Goal: Task Accomplishment & Management: Use online tool/utility

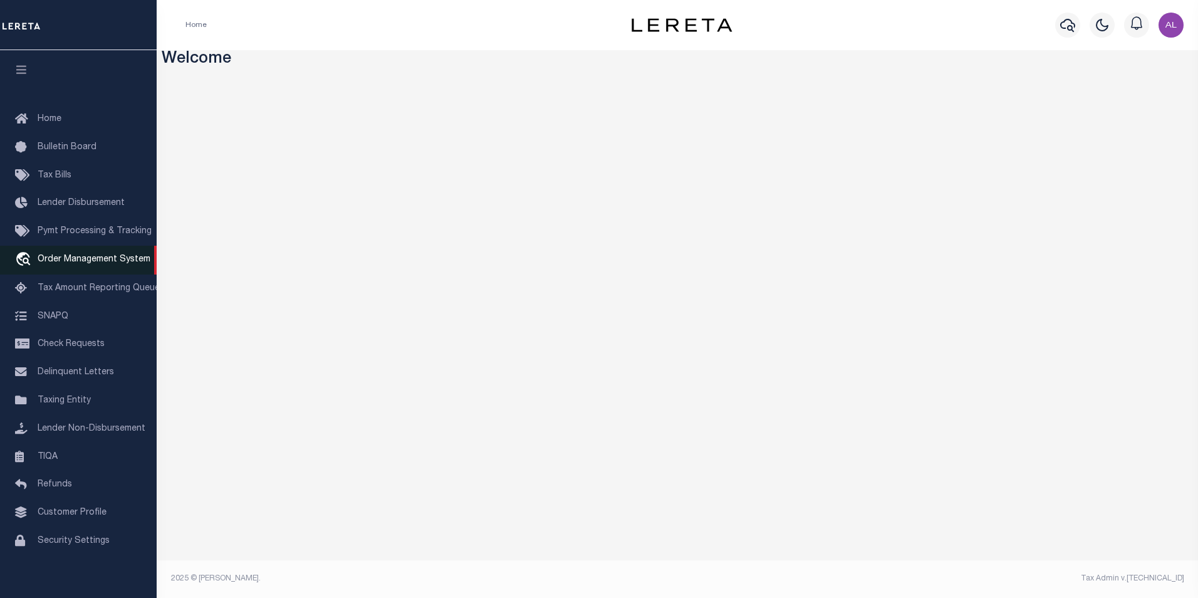
click at [59, 252] on link "travel_explore Order Management System" at bounding box center [78, 260] width 157 height 29
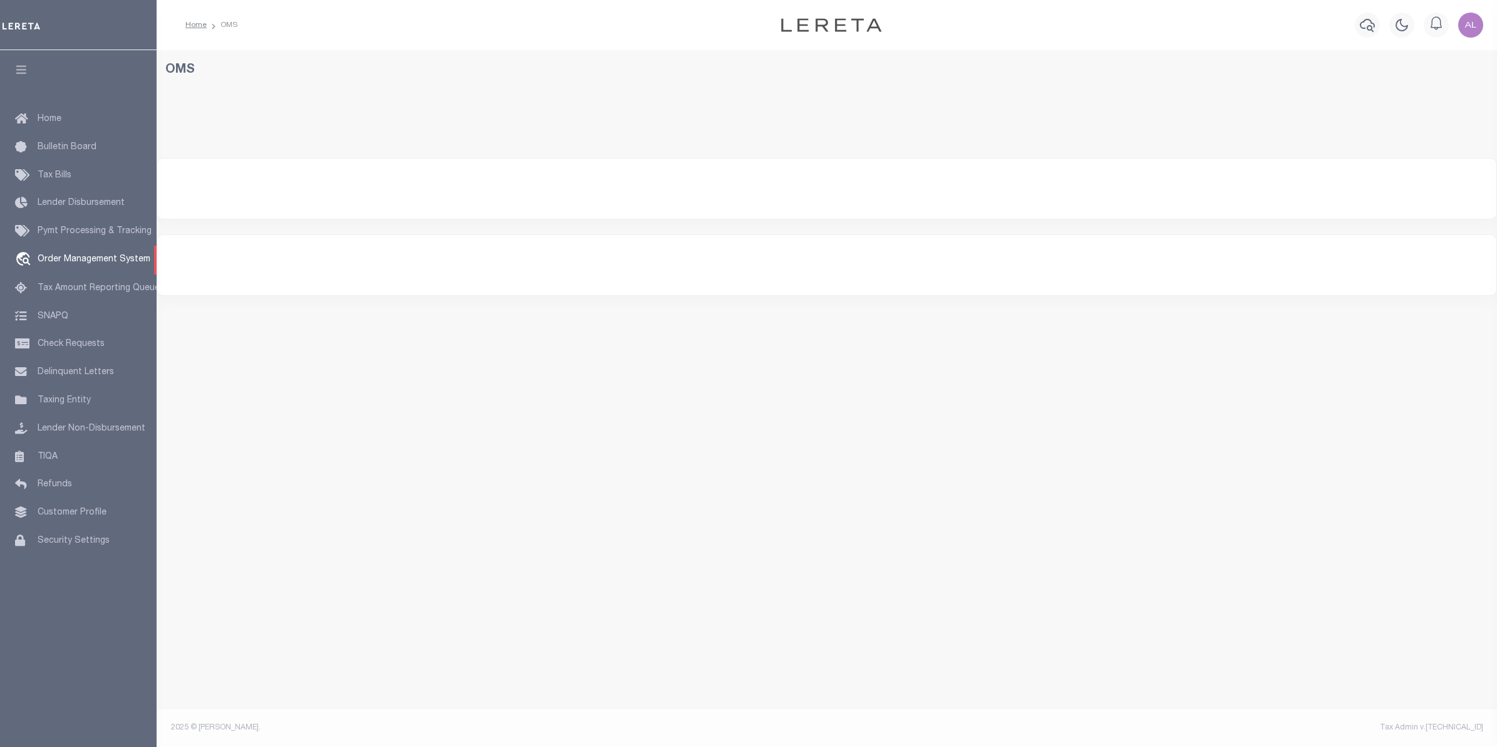
select select "200"
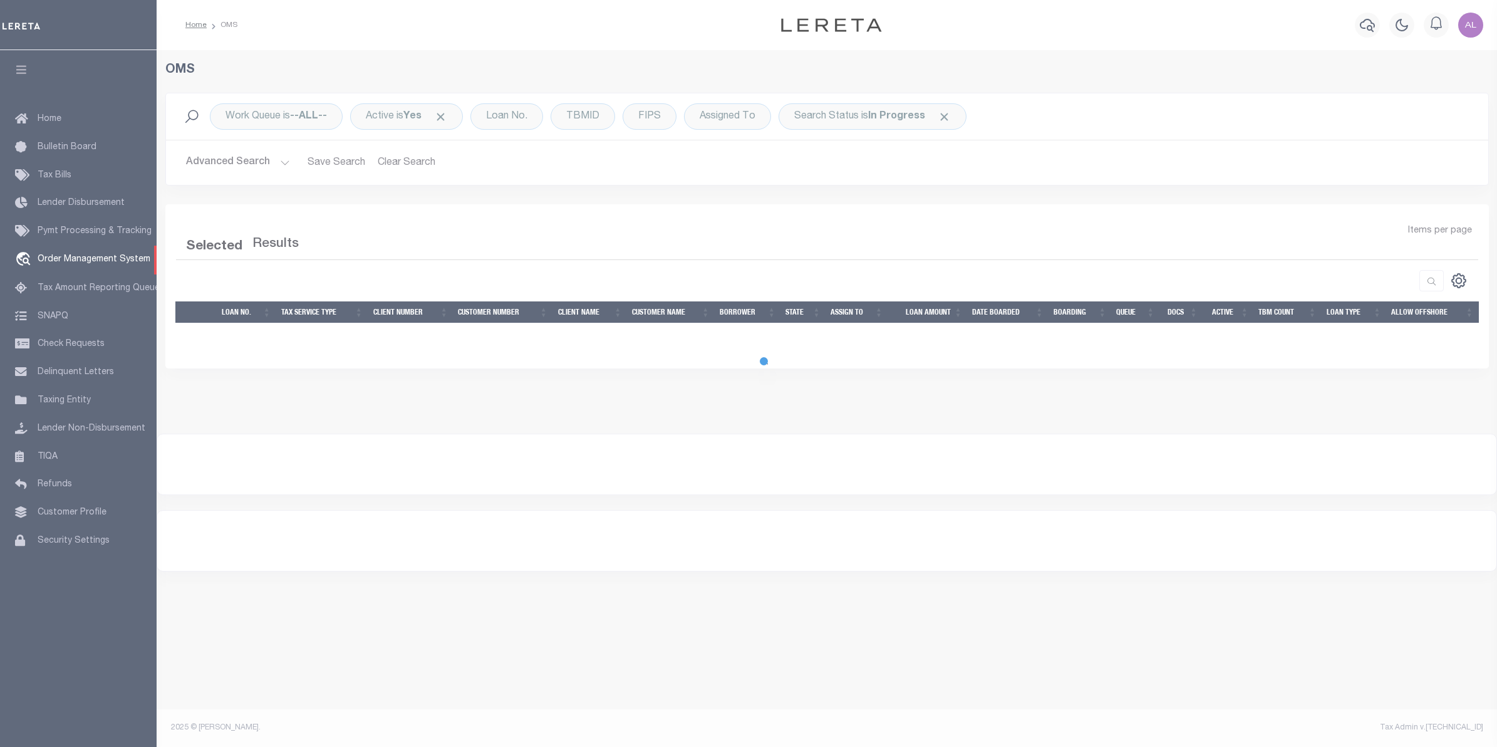
select select "200"
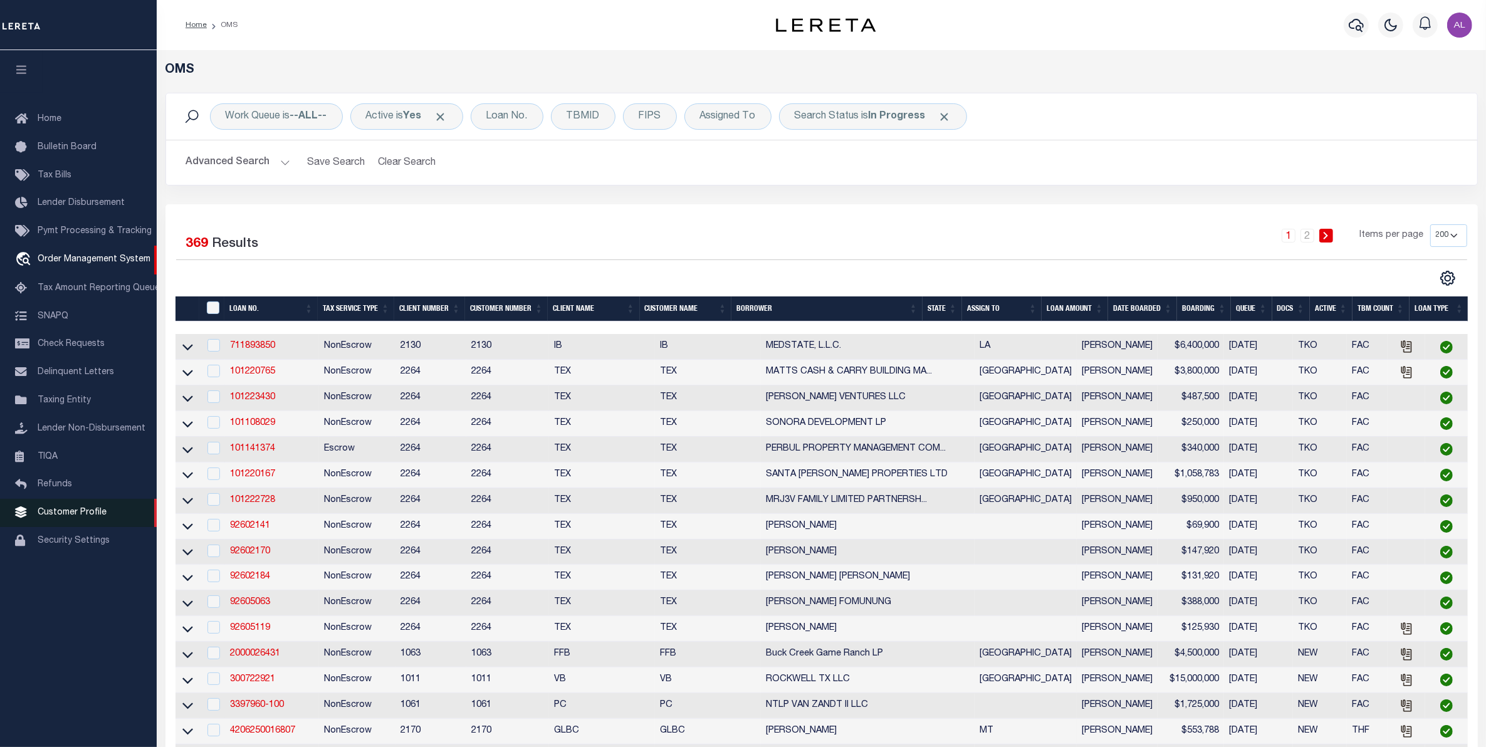
click at [75, 517] on span "Customer Profile" at bounding box center [72, 512] width 69 height 9
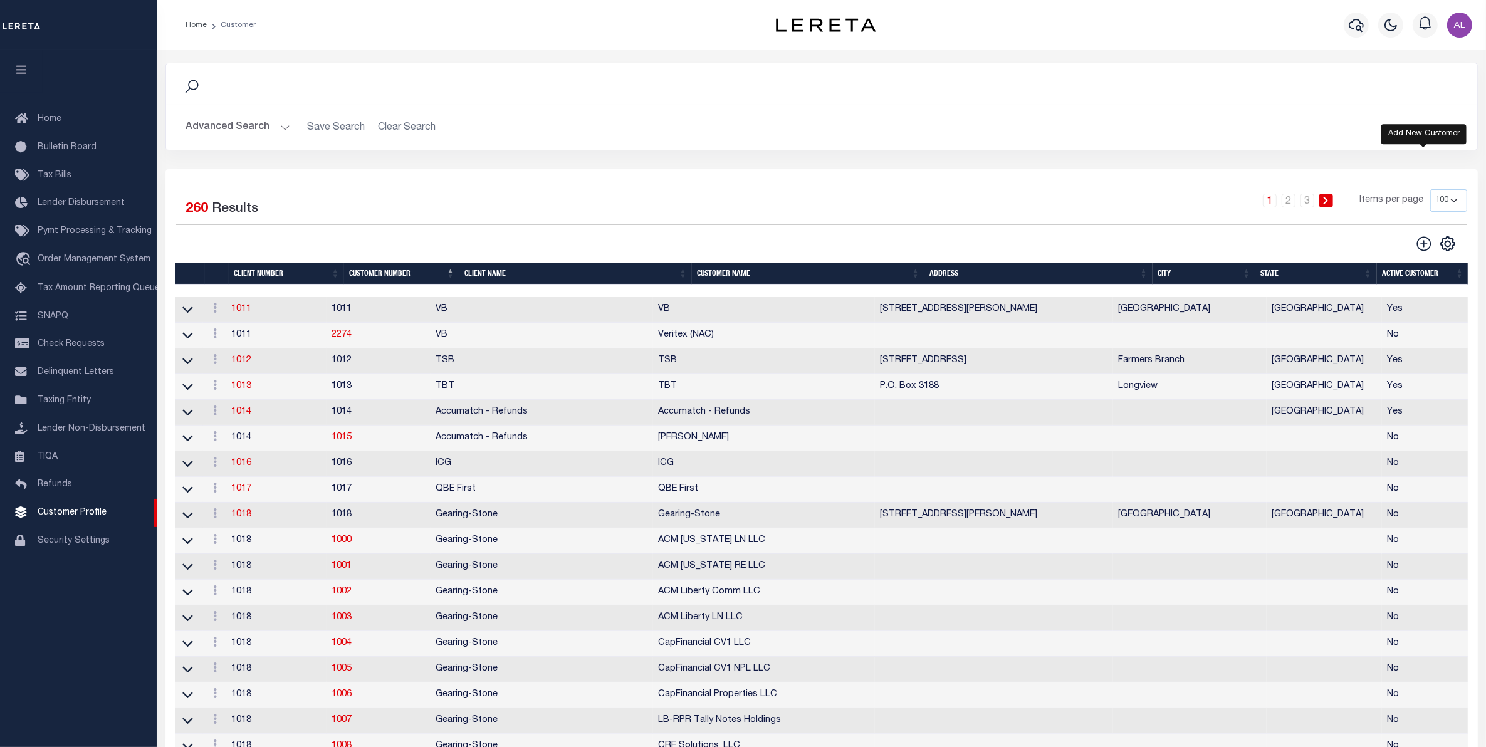
click at [1423, 252] on icon at bounding box center [1423, 244] width 16 height 16
type input "0"
checkbox input "false"
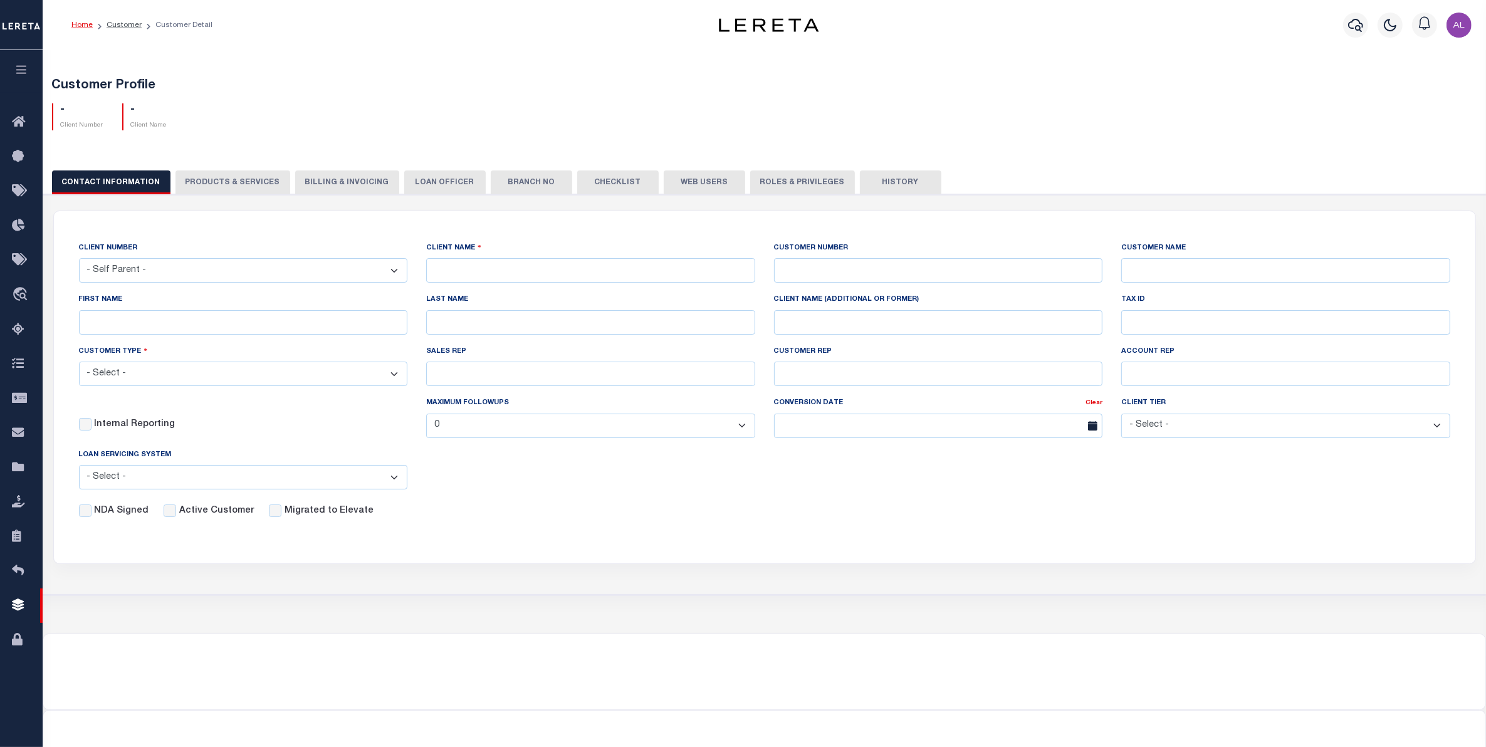
click at [528, 289] on div "CLIENT NAME" at bounding box center [591, 266] width 348 height 51
click at [541, 276] on input "text" at bounding box center [590, 270] width 329 height 24
paste input "18376"
click at [508, 276] on input "18376" at bounding box center [590, 270] width 329 height 24
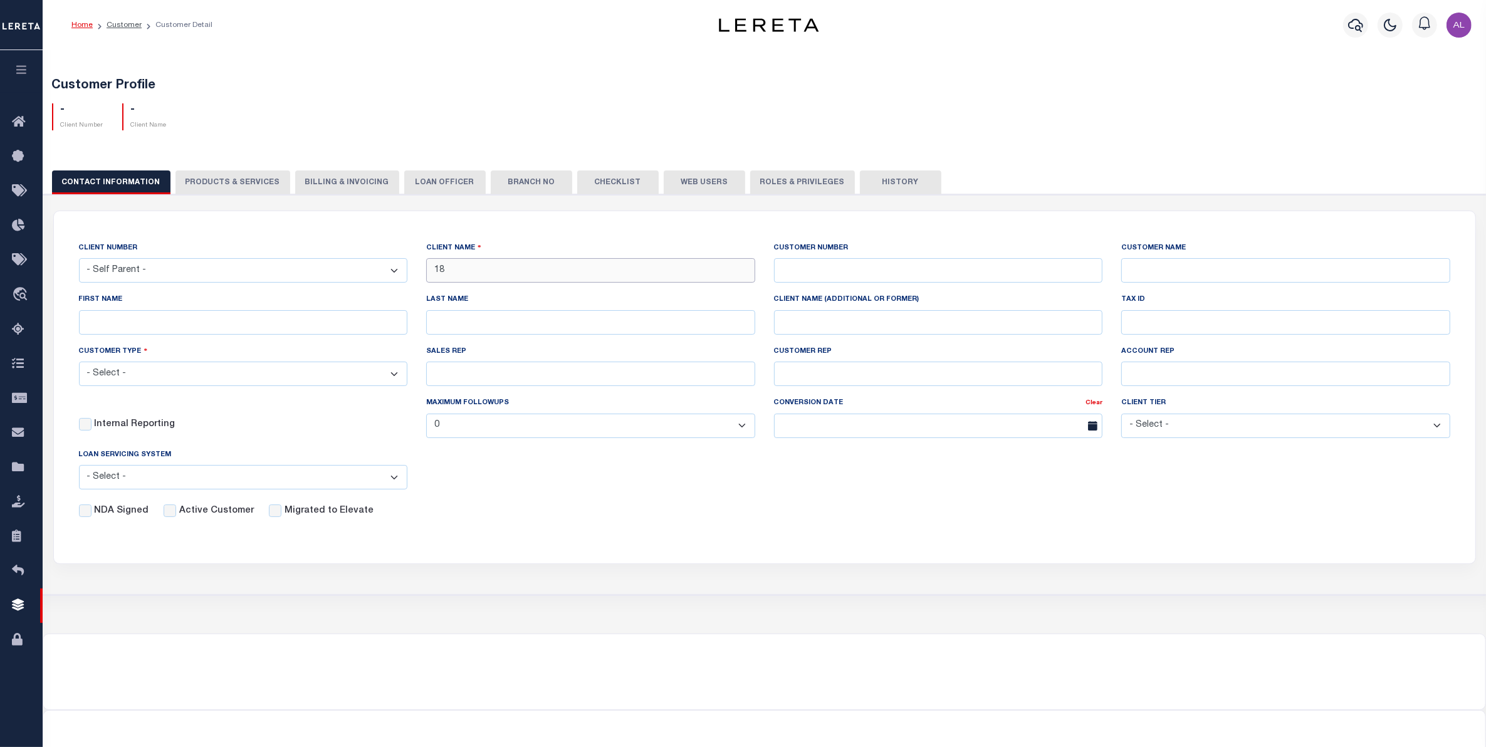
type input "1"
click at [826, 271] on input "text" at bounding box center [938, 270] width 329 height 24
paste input "18376"
type input "18376"
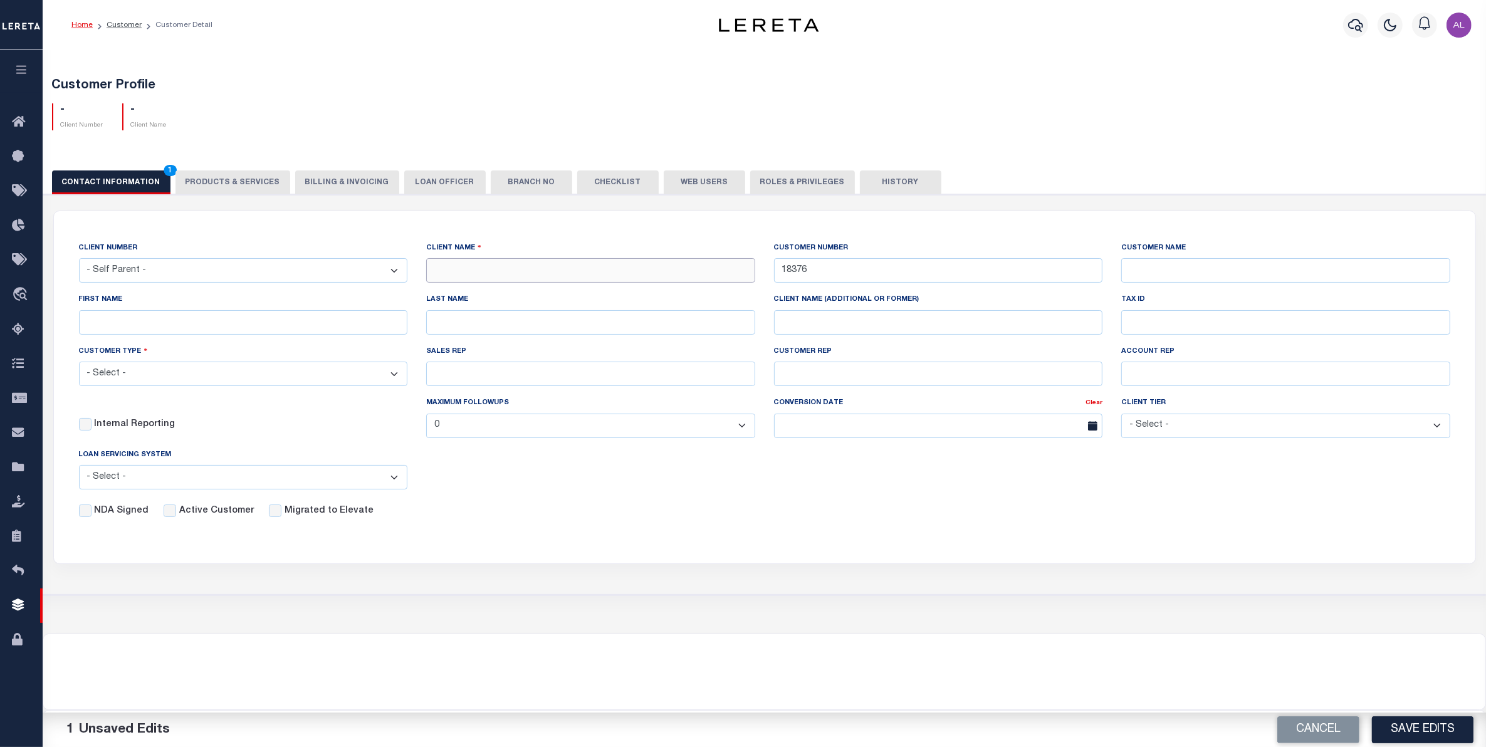
click at [499, 265] on input "text" at bounding box center [590, 270] width 329 height 24
paste input "NY Demo Bank"
type input "NY Demo Bank"
click at [164, 515] on input "Active Customer" at bounding box center [170, 510] width 13 height 13
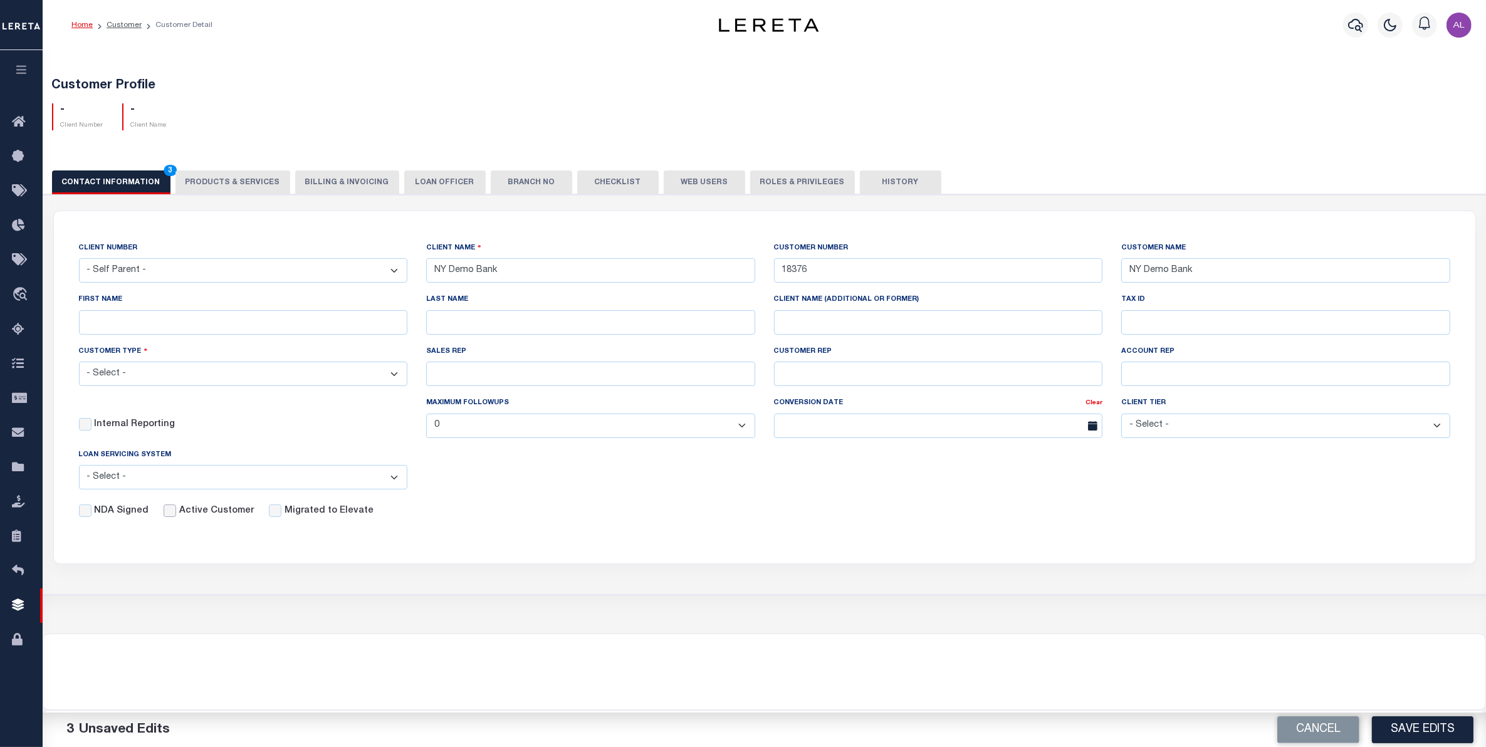
checkbox input "true"
click at [1401, 728] on button "Save Edits" at bounding box center [1421, 729] width 101 height 27
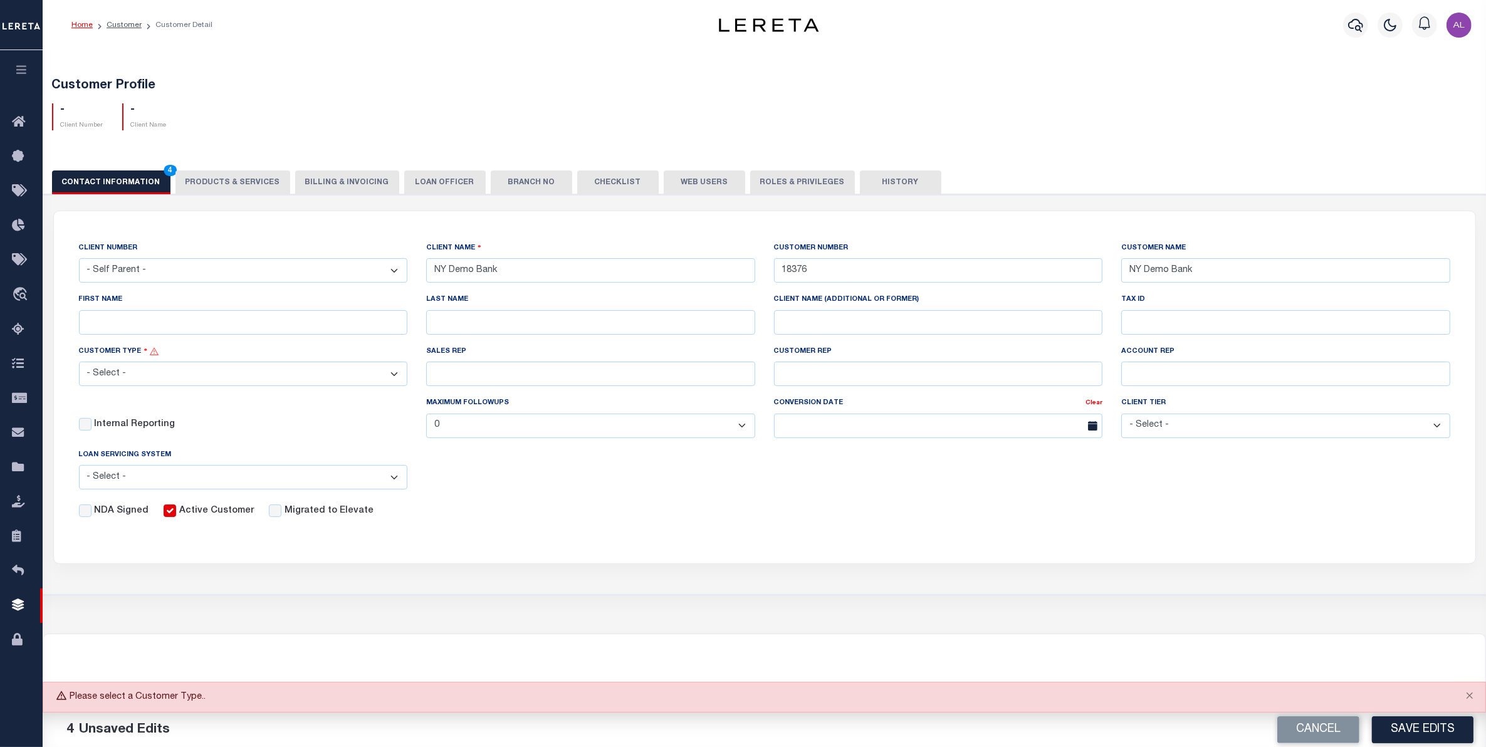
click at [308, 377] on select "- Select - Residential Commercial Mixed Portfolio" at bounding box center [243, 374] width 329 height 24
click at [240, 377] on select "- Select - Residential Commercial Mixed Portfolio" at bounding box center [243, 374] width 329 height 24
select select "Residential"
click at [79, 365] on select "- Select - Residential Commercial Mixed Portfolio" at bounding box center [243, 374] width 329 height 24
click at [1426, 724] on button "Save Edits" at bounding box center [1421, 729] width 101 height 27
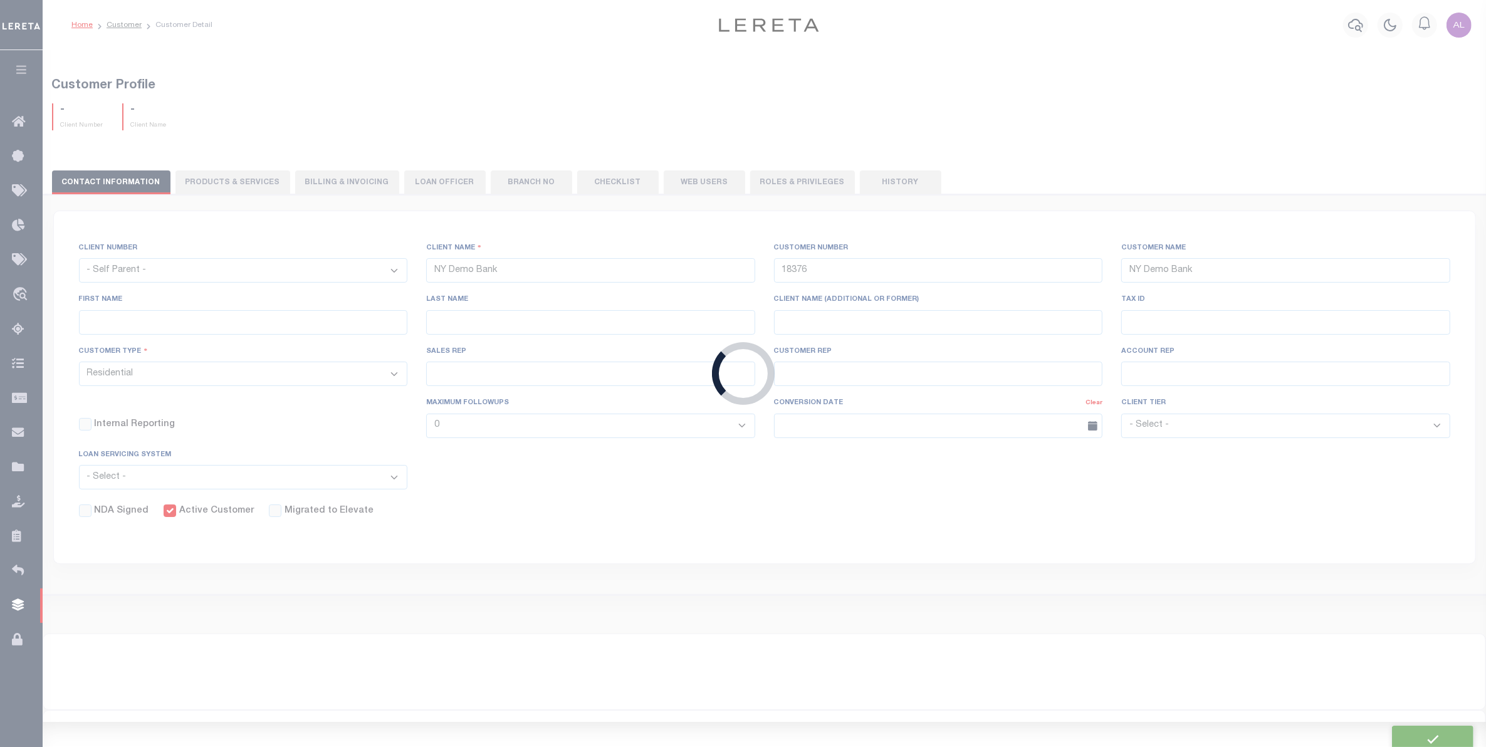
select select
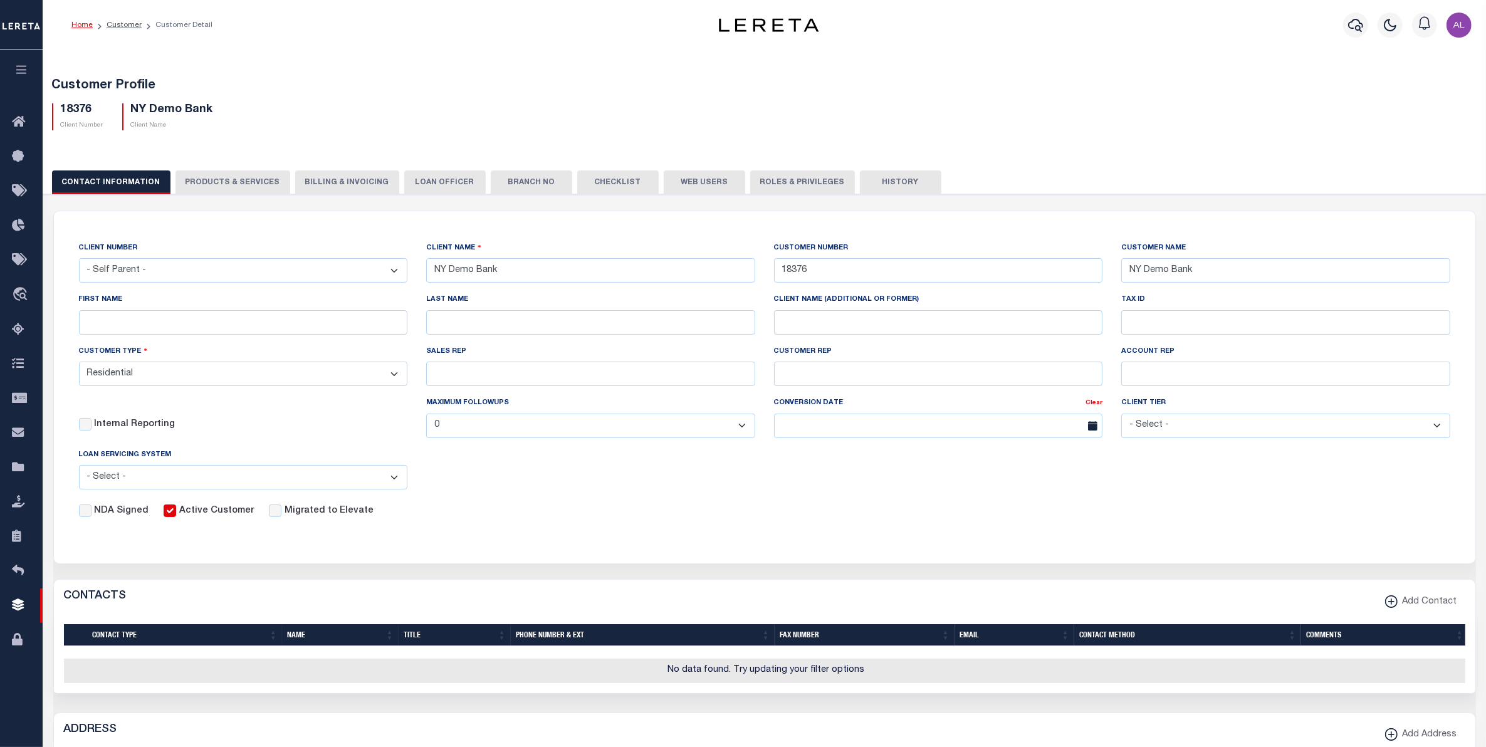
click at [230, 184] on button "PRODUCTS & SERVICES" at bounding box center [232, 182] width 115 height 24
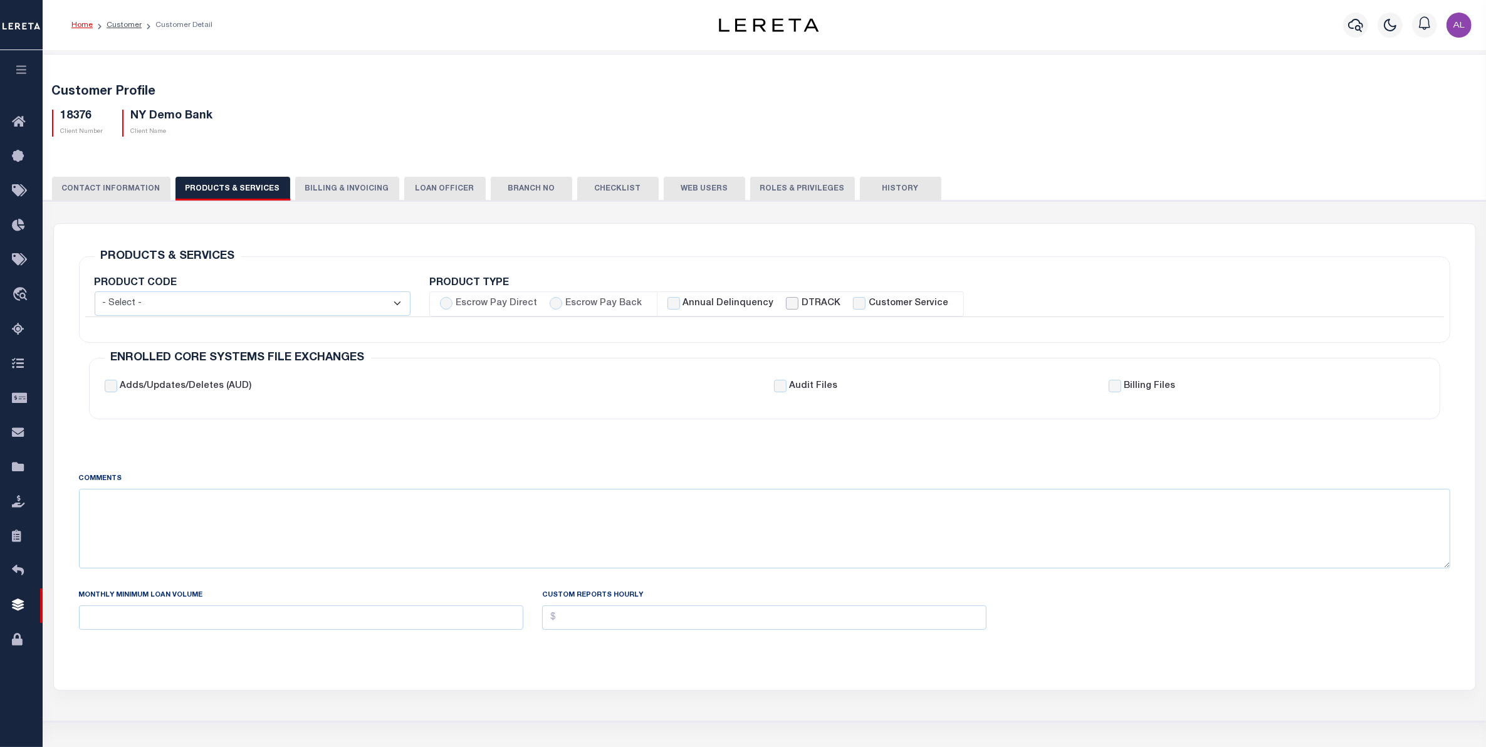
click at [786, 305] on input "DTRACK" at bounding box center [792, 303] width 13 height 13
checkbox input "true"
checkbox input "false"
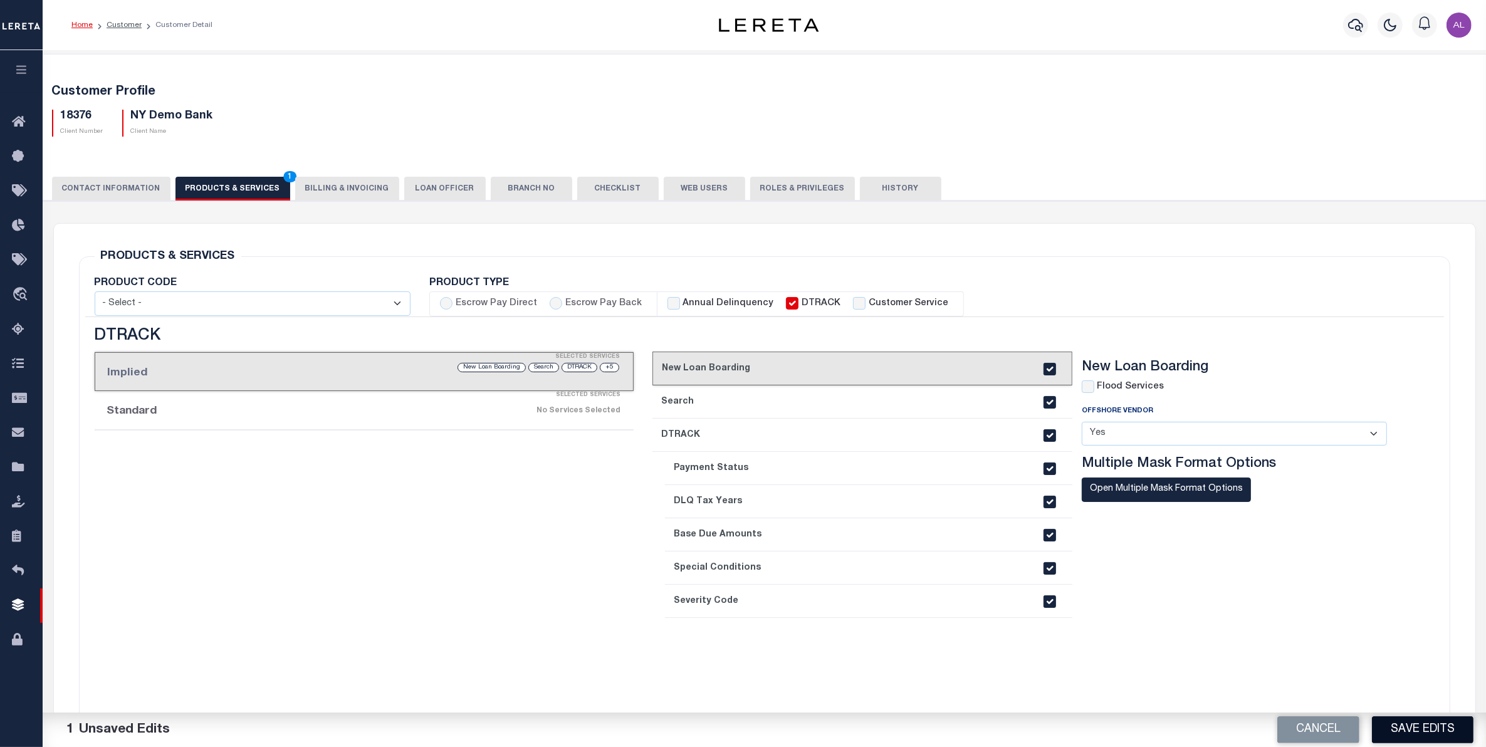
click at [1447, 730] on button "Save Edits" at bounding box center [1421, 729] width 101 height 27
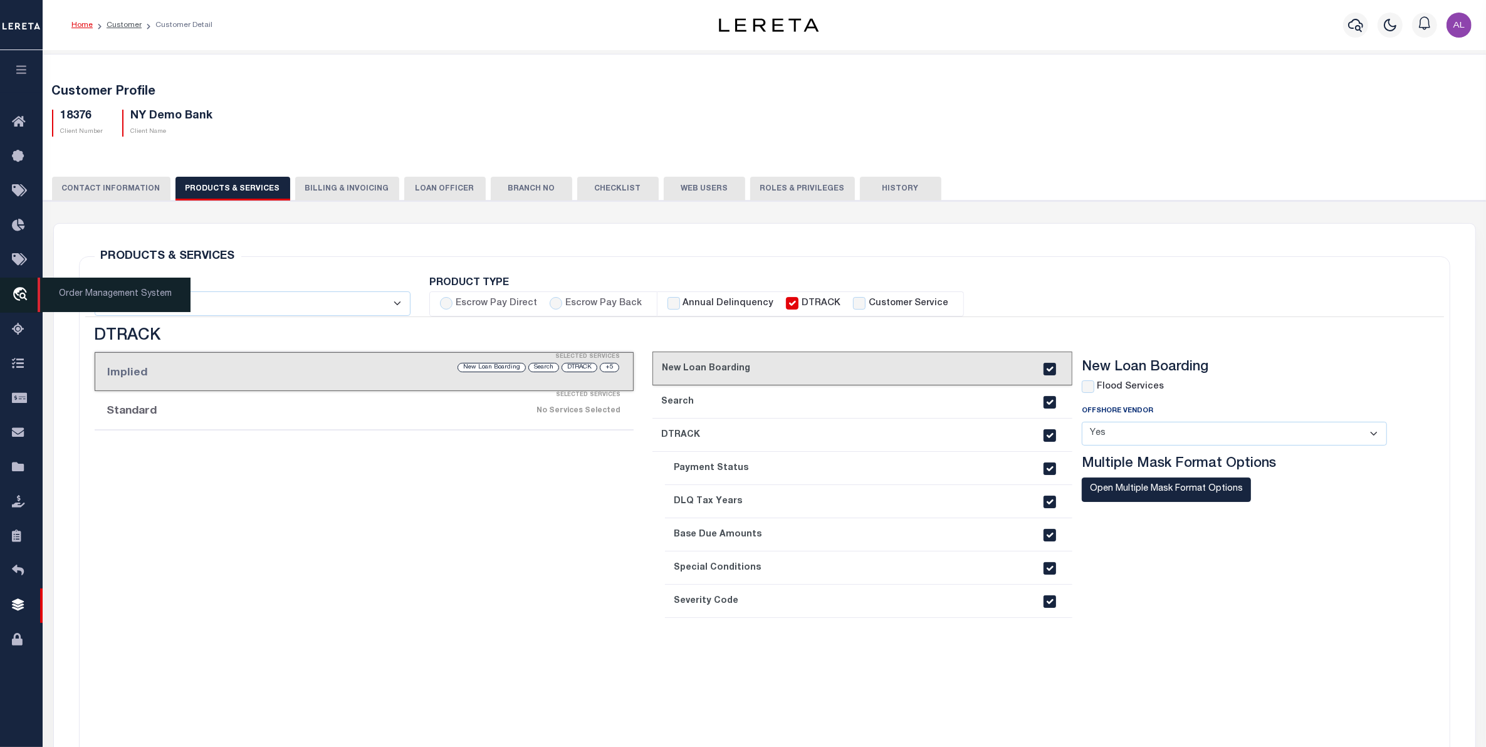
click at [19, 303] on icon "travel_explore" at bounding box center [22, 295] width 20 height 16
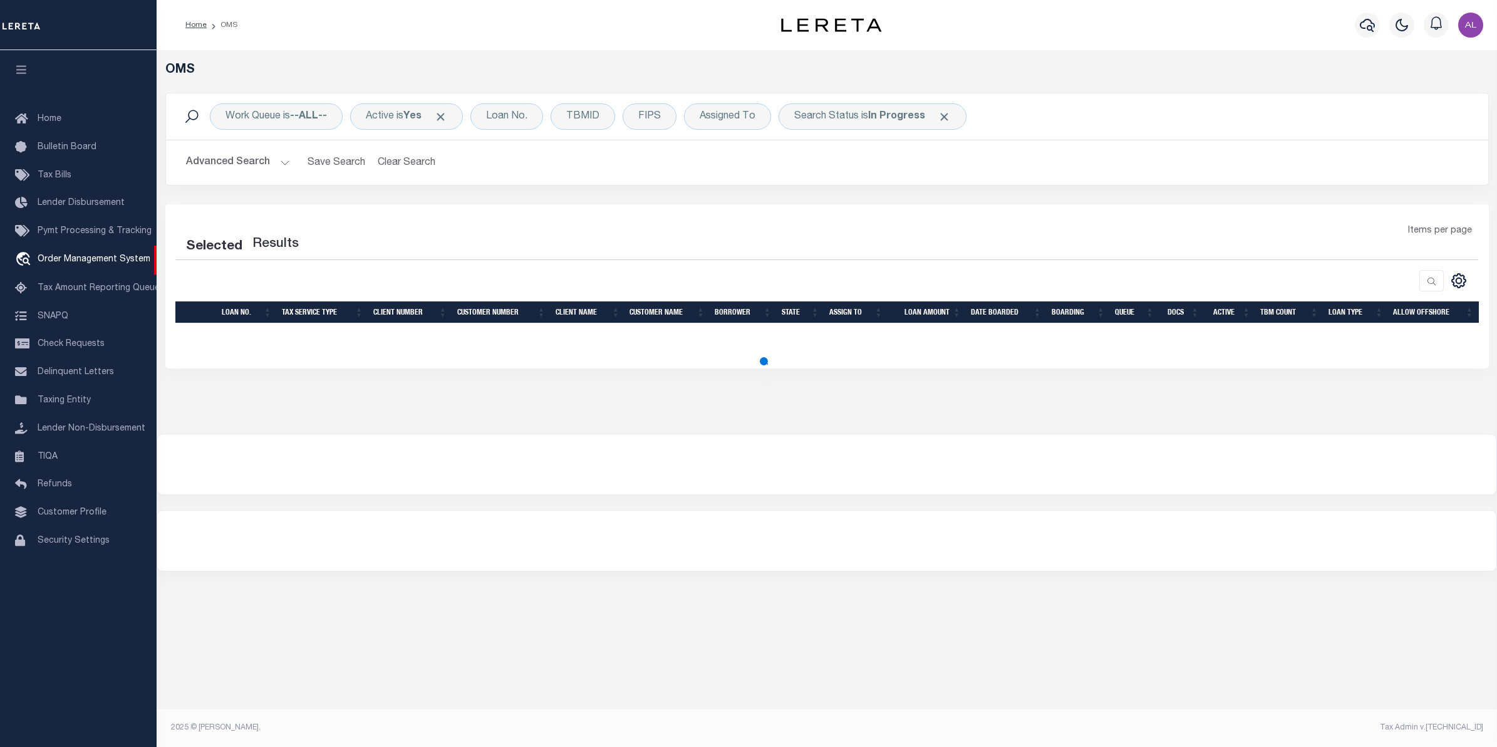
select select "200"
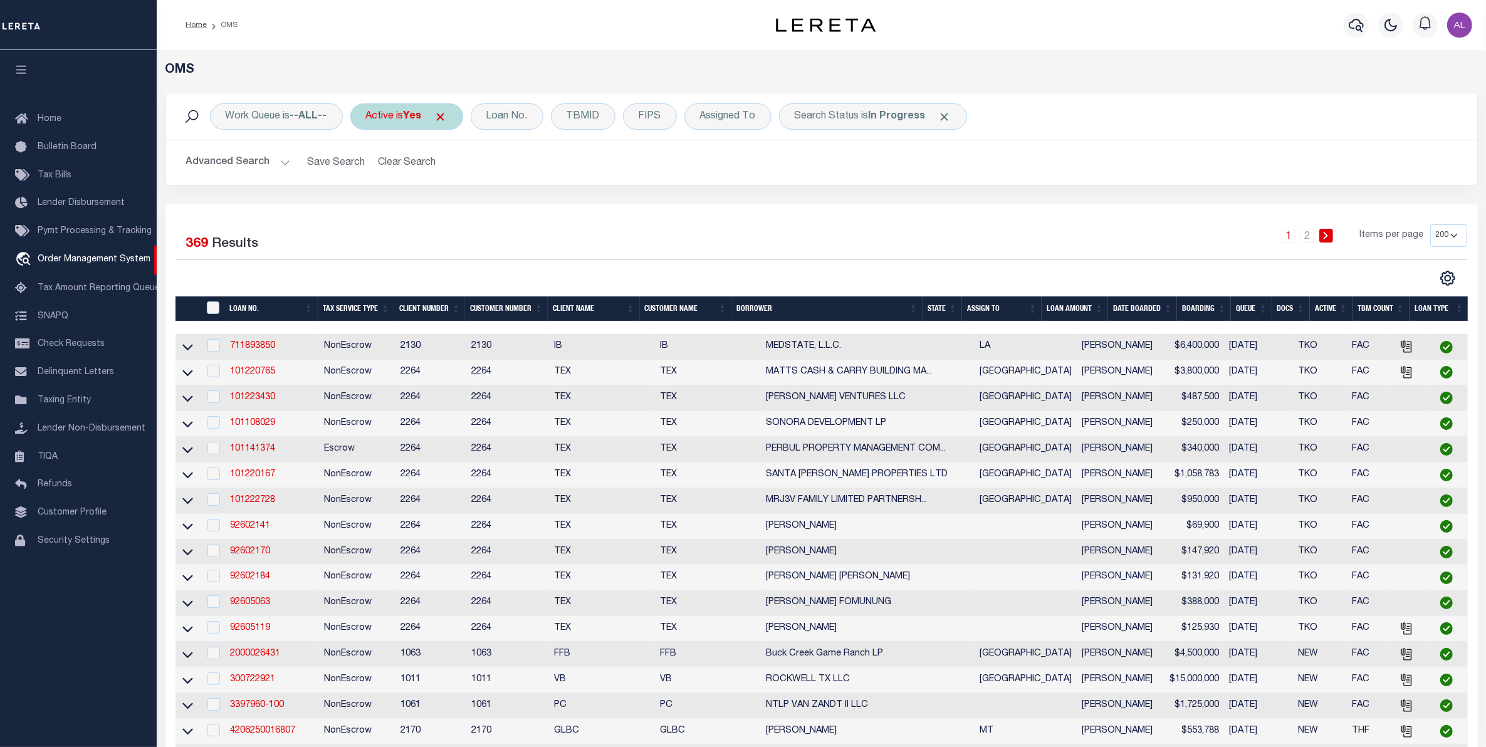
click at [440, 118] on span "Click to Remove" at bounding box center [440, 116] width 13 height 13
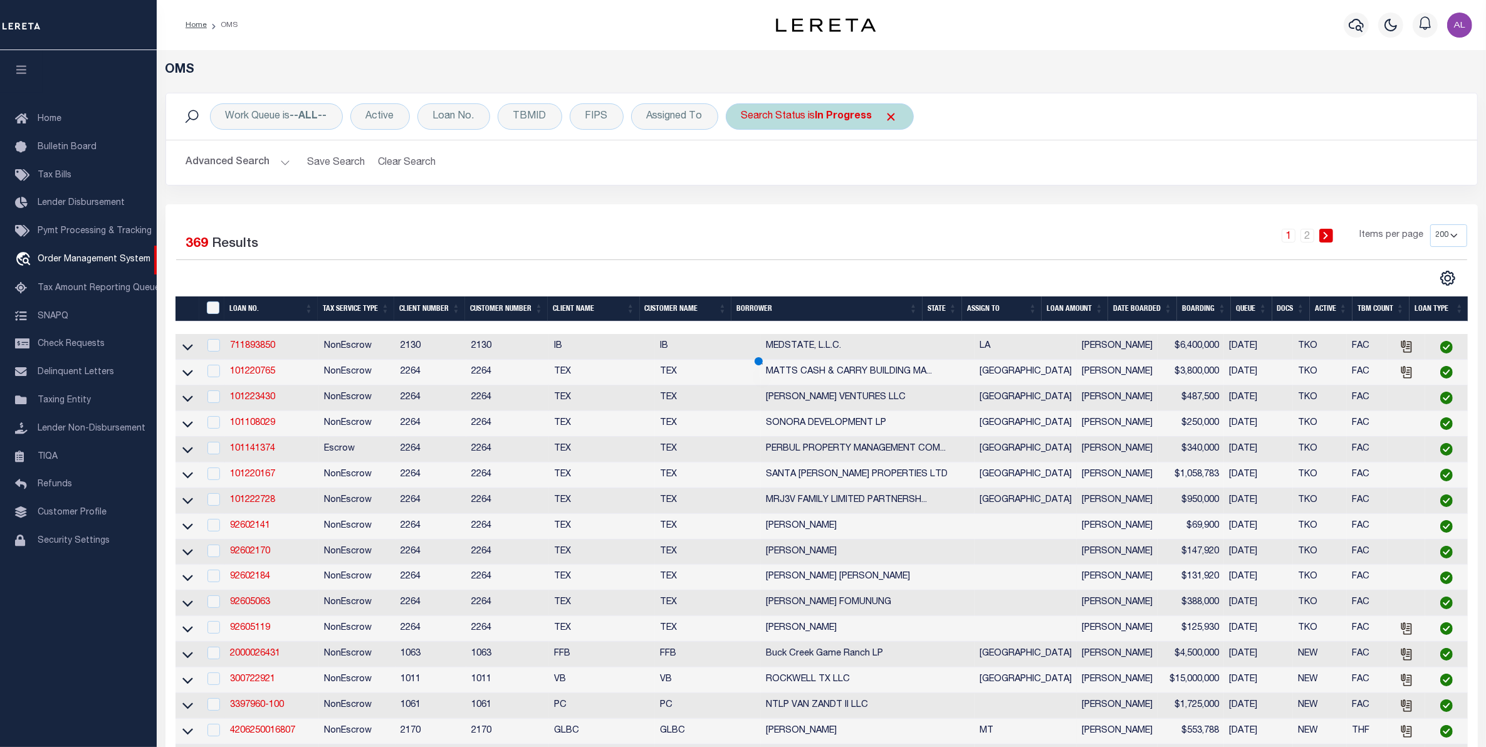
click at [888, 118] on span "Click to Remove" at bounding box center [891, 116] width 13 height 13
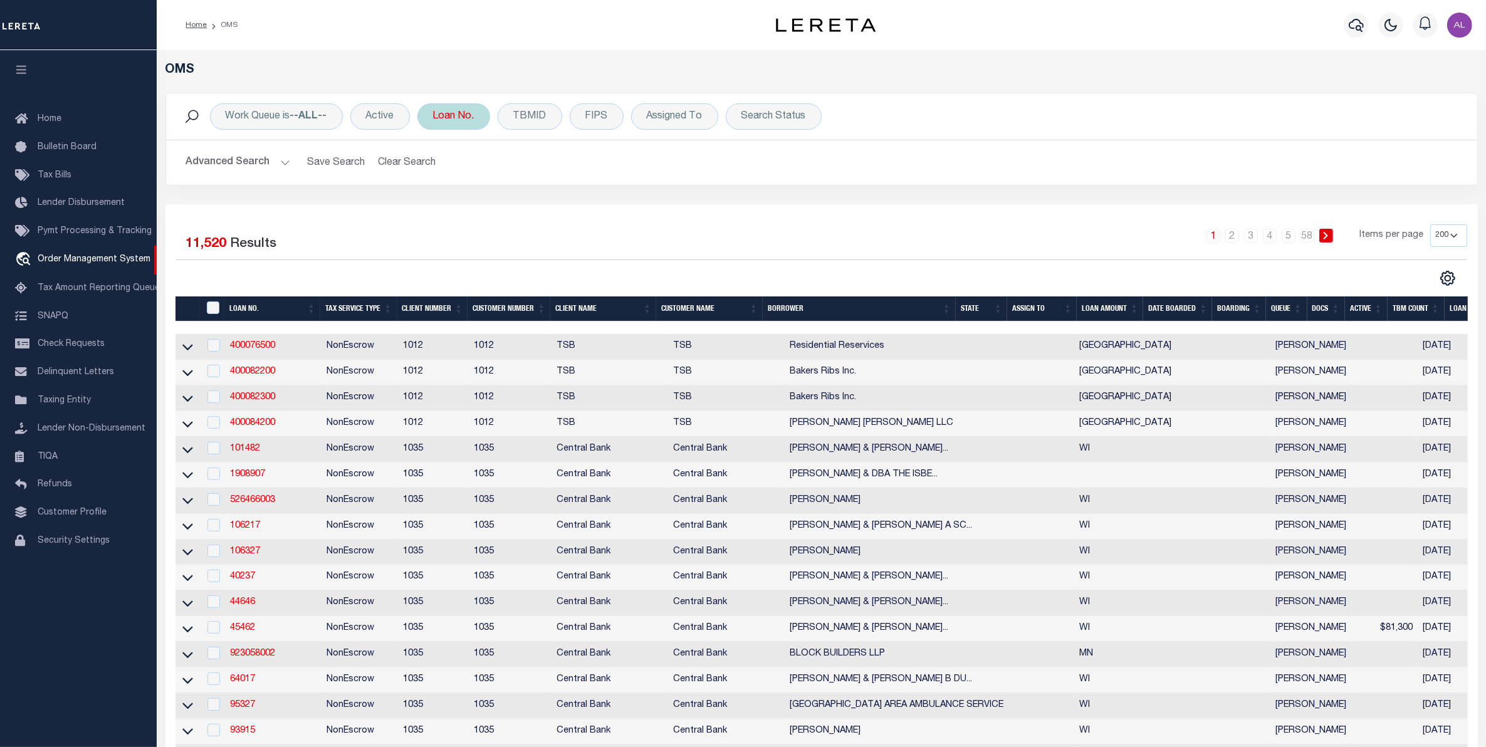
click at [452, 117] on div "Loan No." at bounding box center [453, 116] width 73 height 26
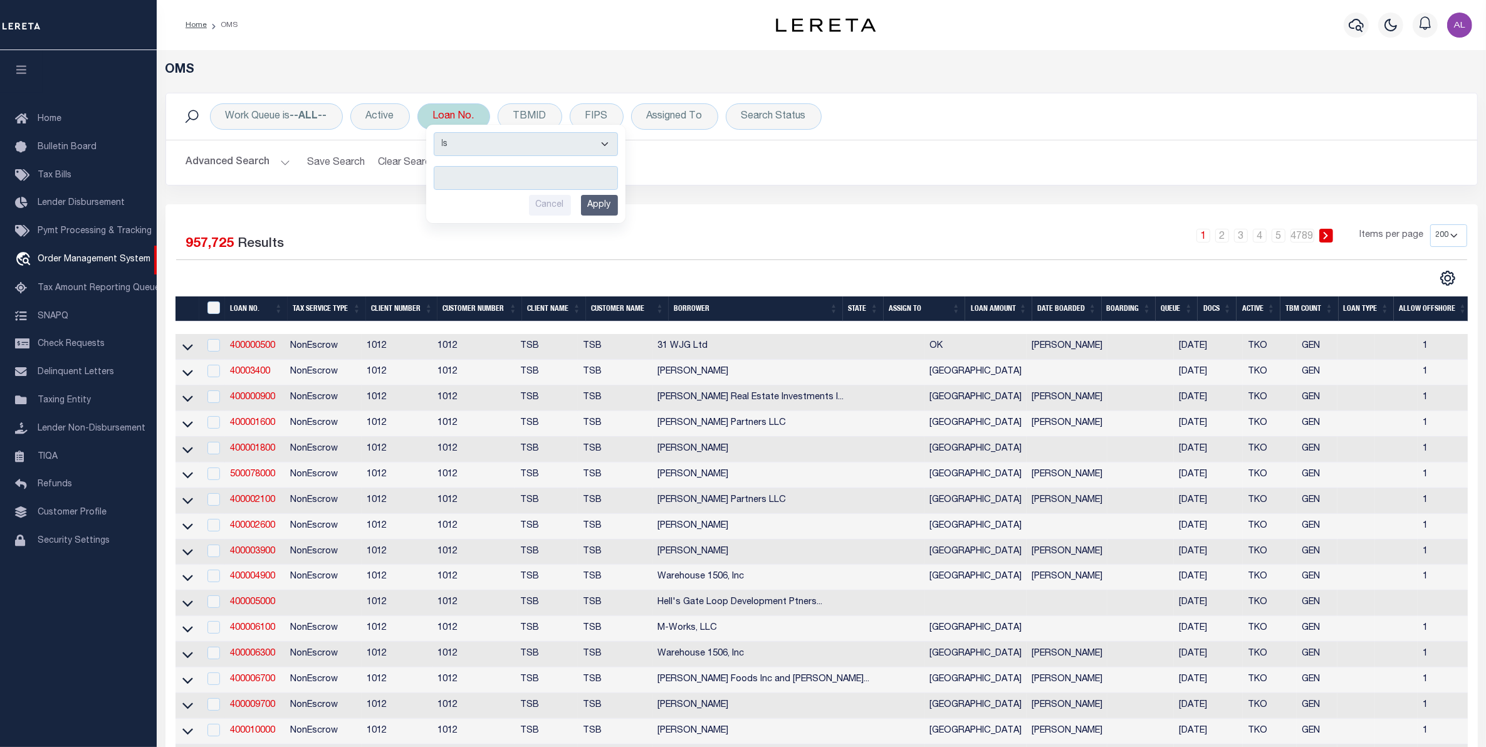
type input "HG-0818202503"
click at [599, 207] on input "Apply" at bounding box center [599, 205] width 37 height 21
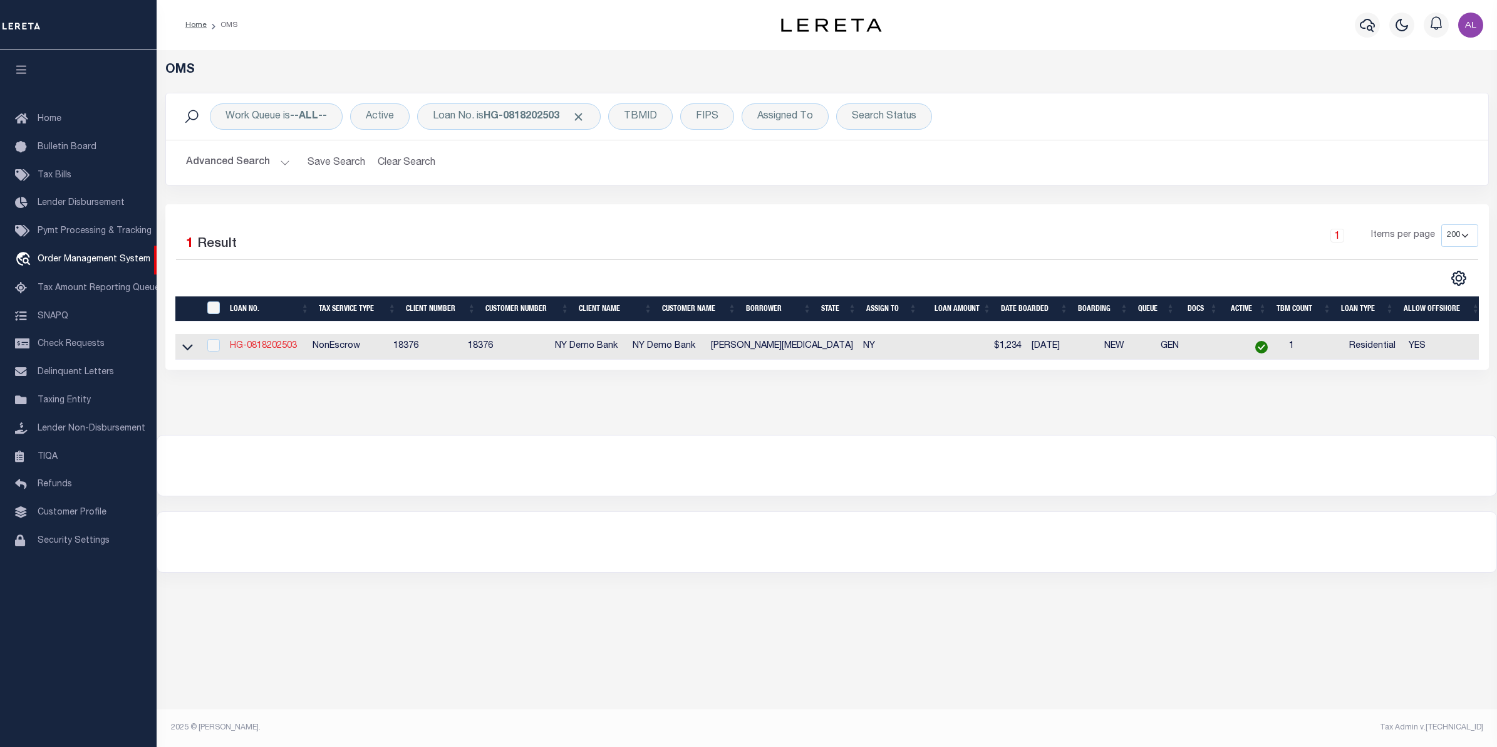
click at [279, 350] on link "HG-0818202503" at bounding box center [263, 345] width 67 height 9
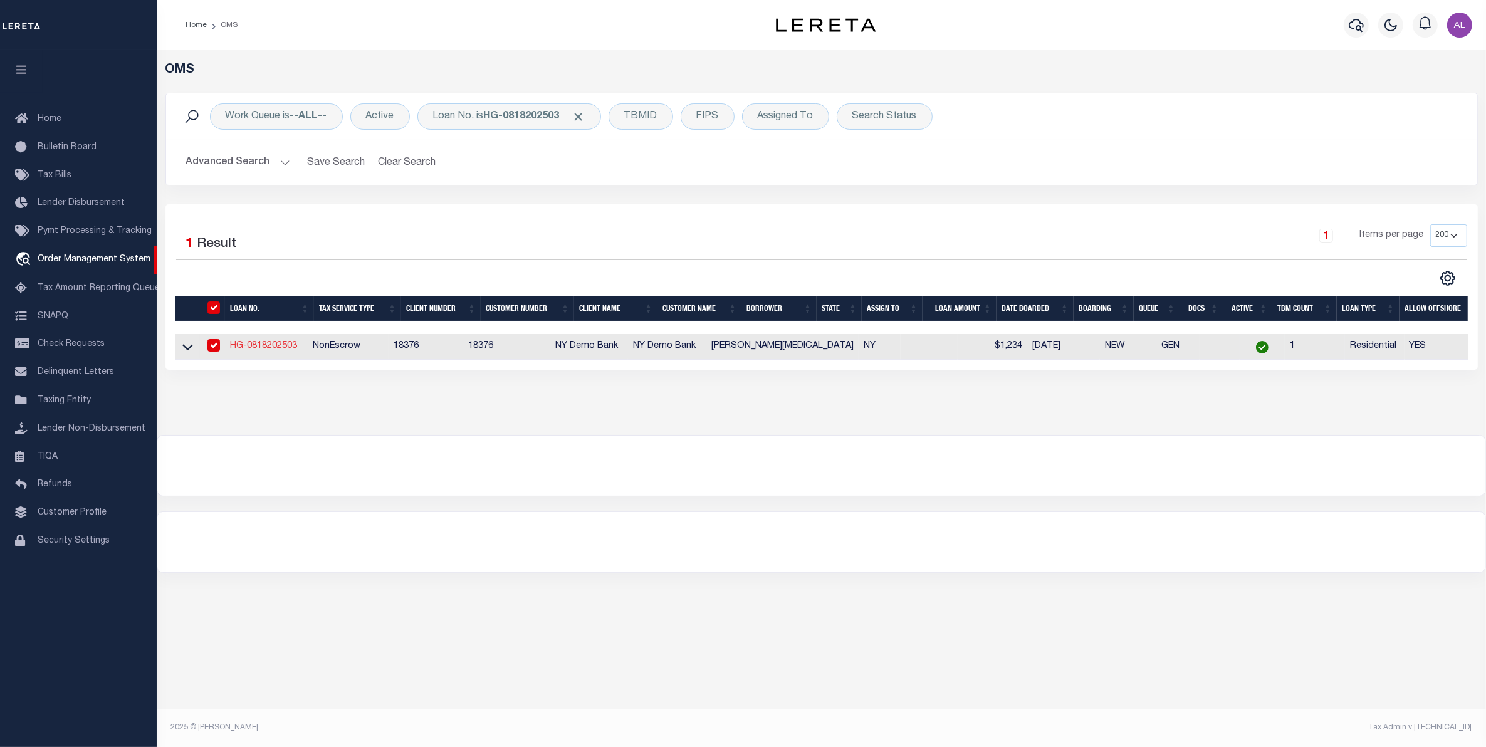
type input "HG-0818202503"
type input "[PERSON_NAME][MEDICAL_DATA]"
select select
type input "08/16/2025"
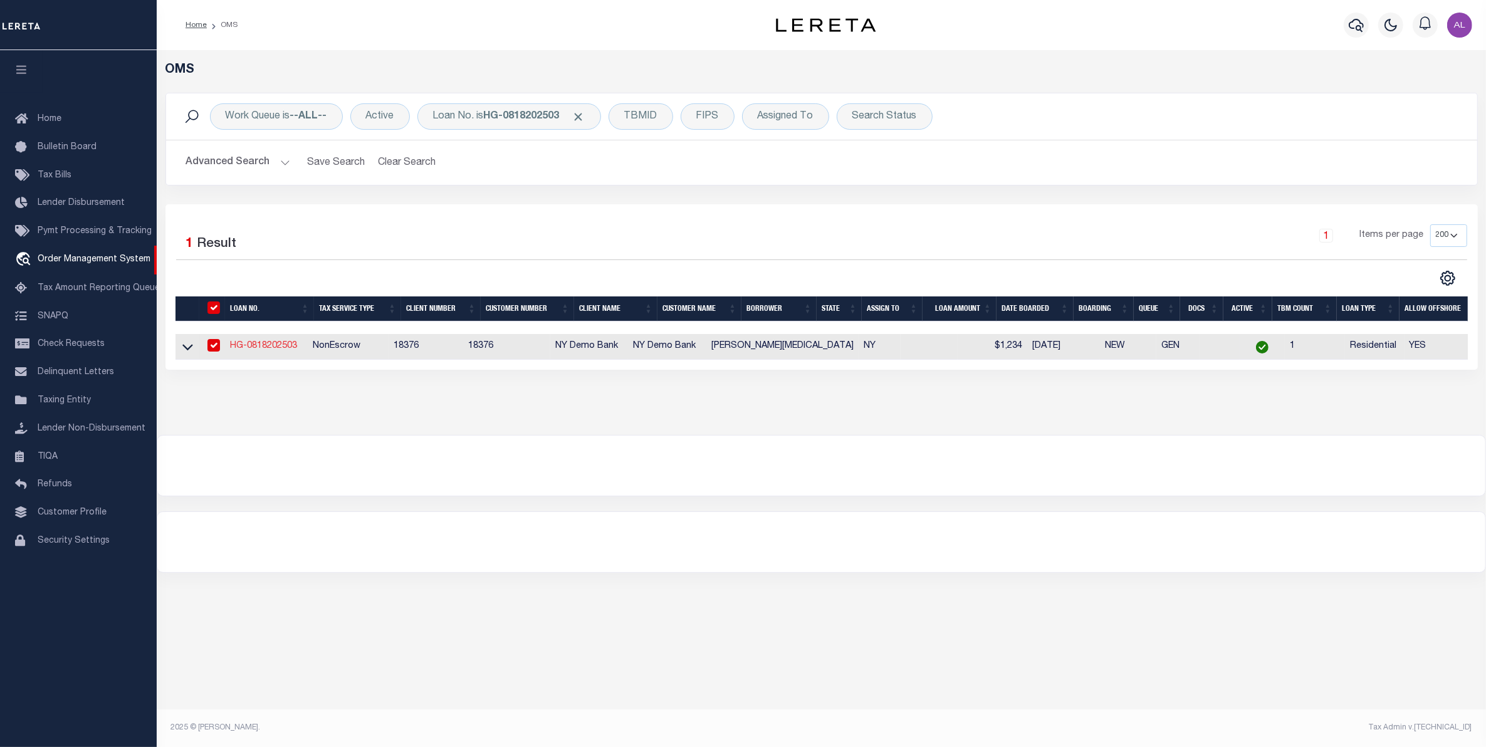
select select "10"
select select "NonEscrow"
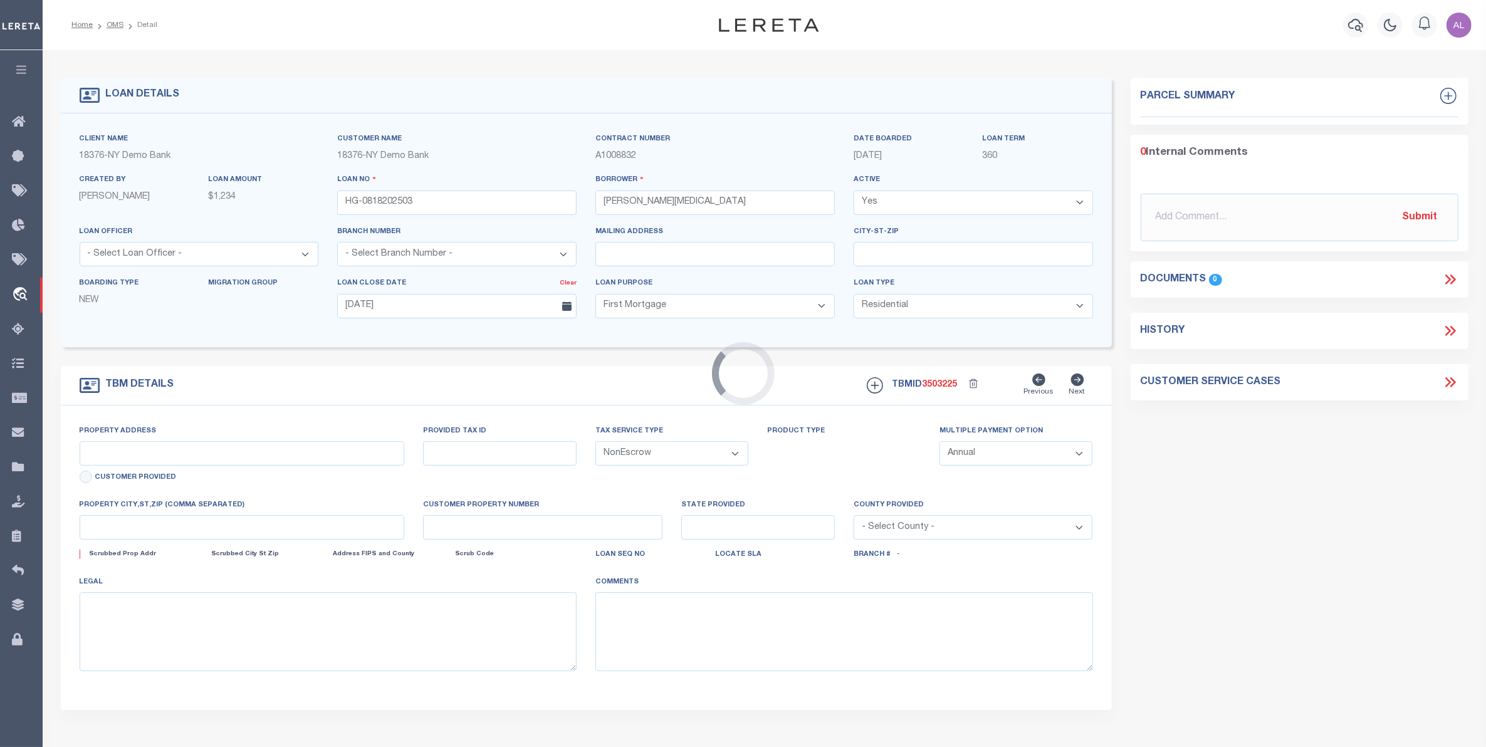
type input "[STREET_ADDRESS]"
type input "SYRACUSE [GEOGRAPHIC_DATA] 13224-1135"
type input "NY"
select select "4"
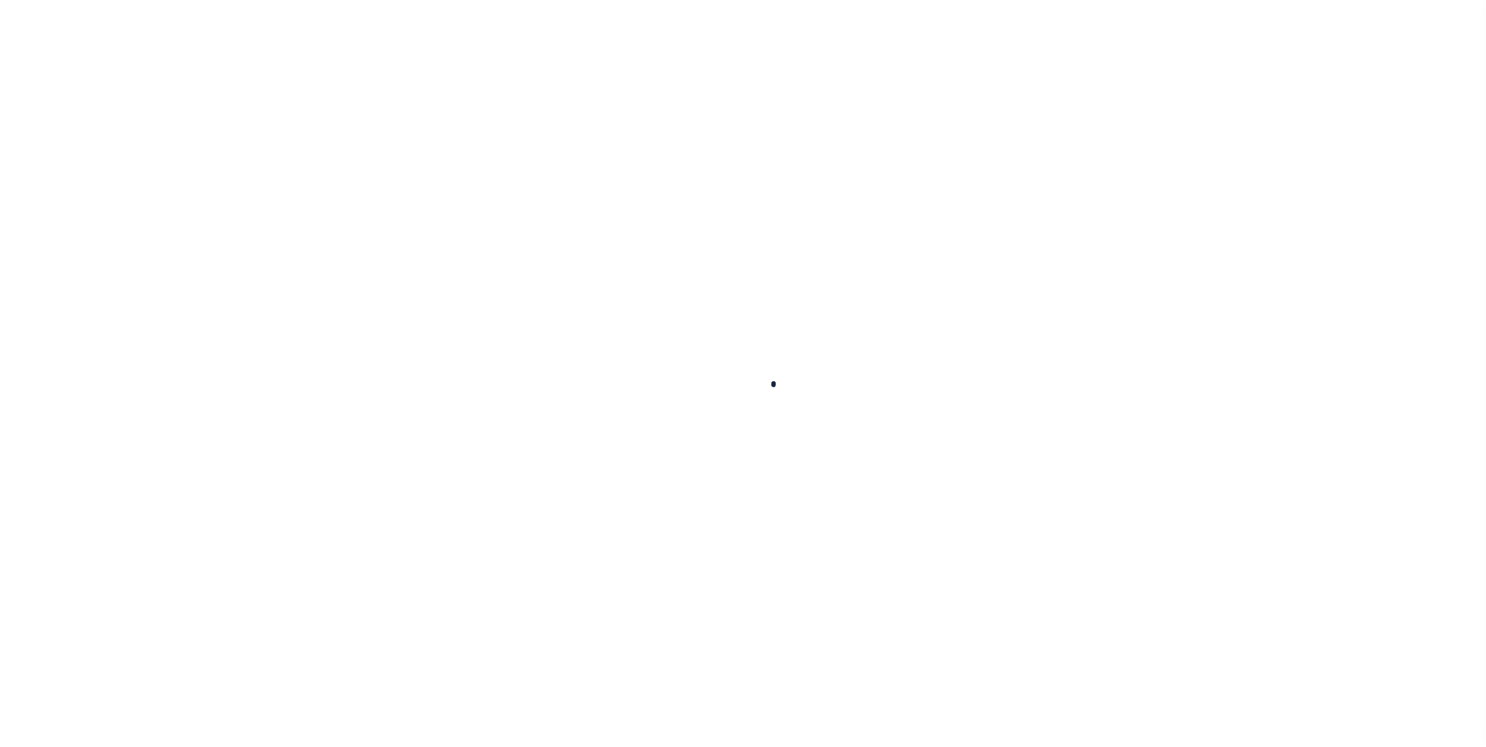
type input "HG-0818202503"
type input "[PERSON_NAME][MEDICAL_DATA]"
select select
type input "[DATE]"
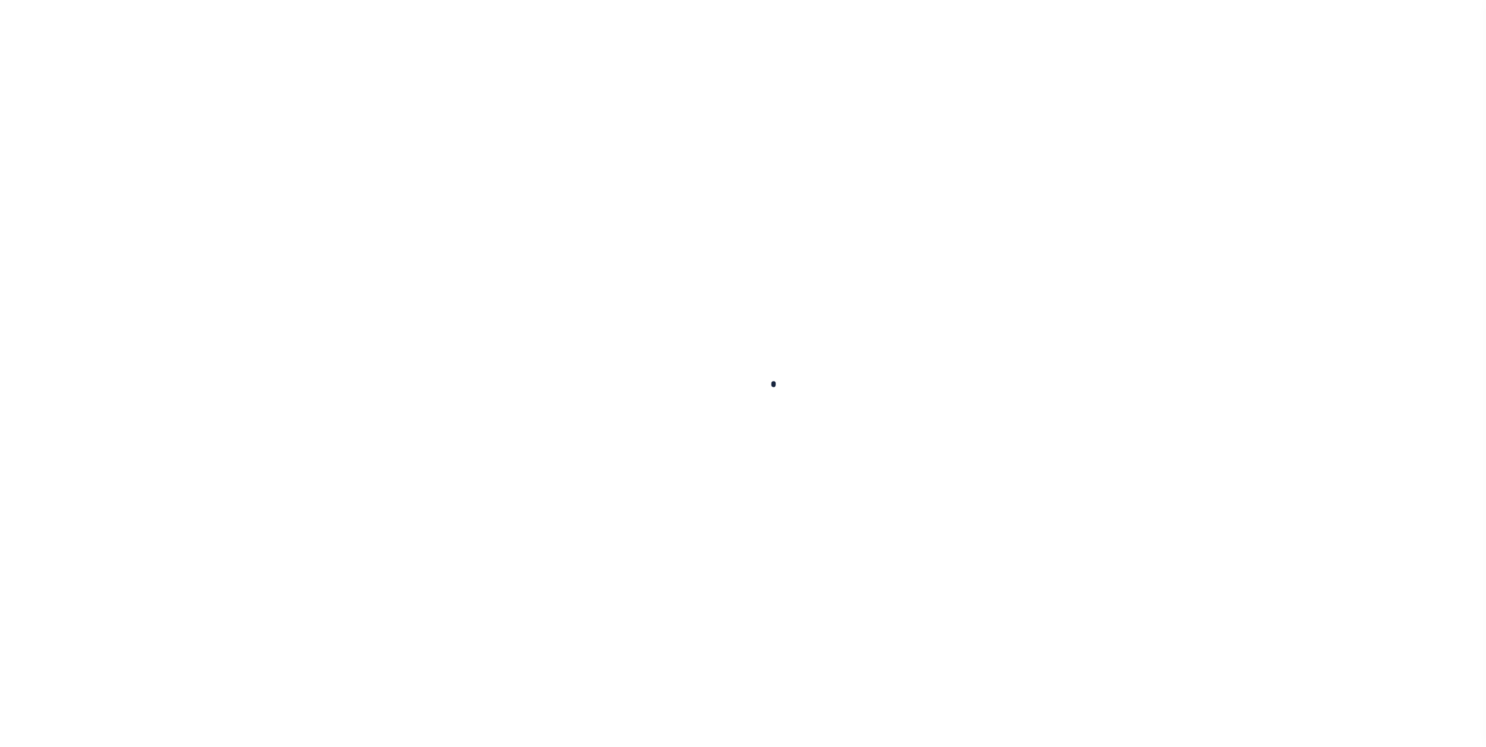
select select "10"
select select "NonEscrow"
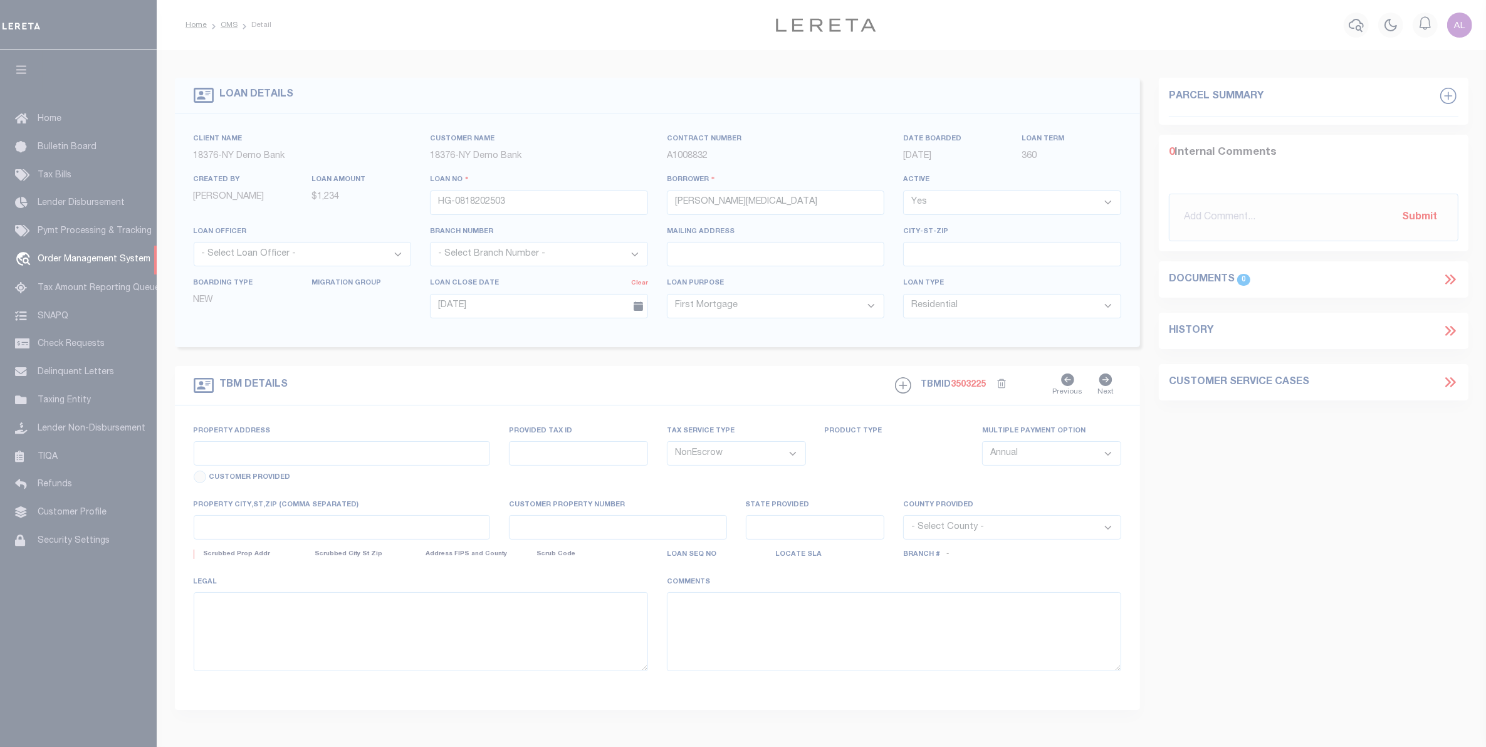
type input "[STREET_ADDRESS]"
type input "SYRACUSE [GEOGRAPHIC_DATA] 13224-1135"
type input "NY"
select select
select select "4"
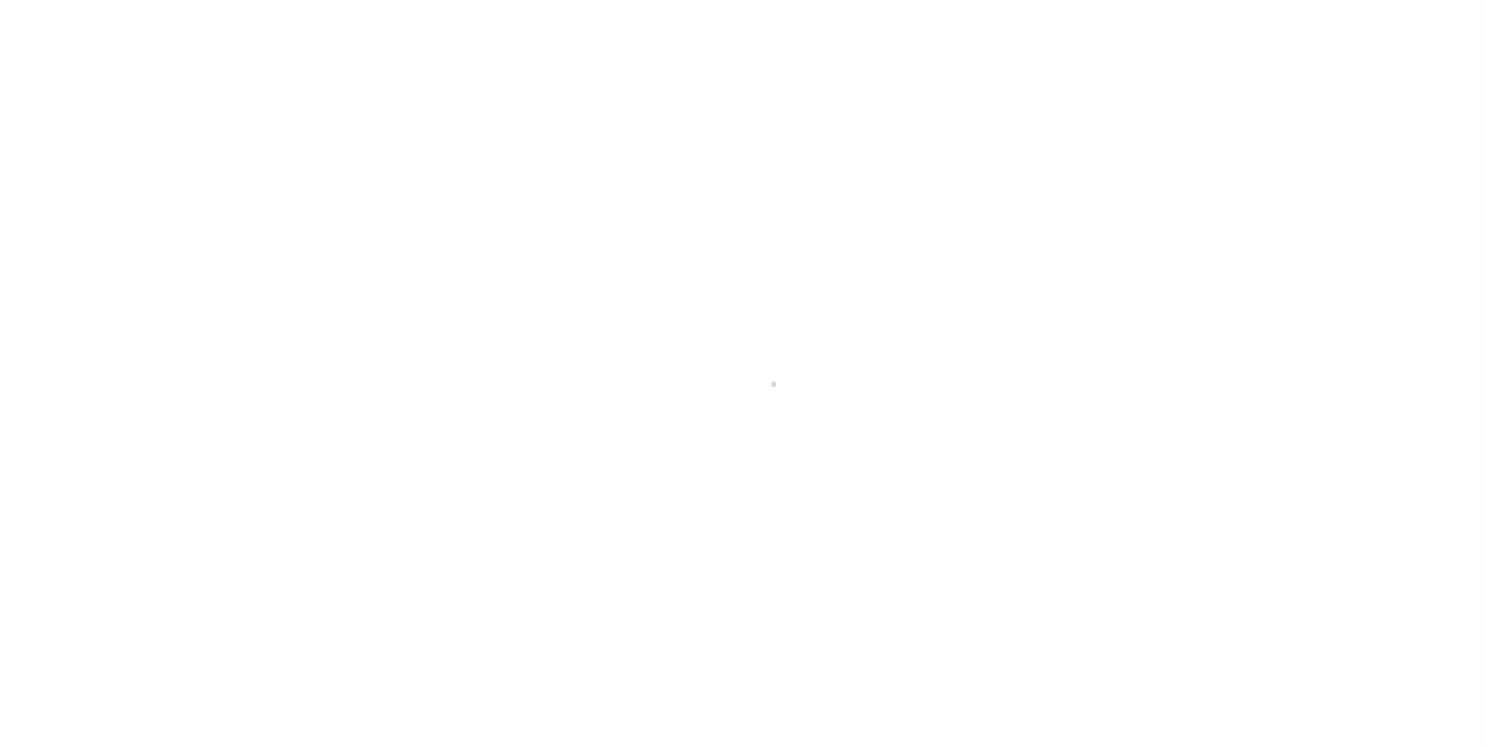
select select "10"
select select "NonEscrow"
select select "4"
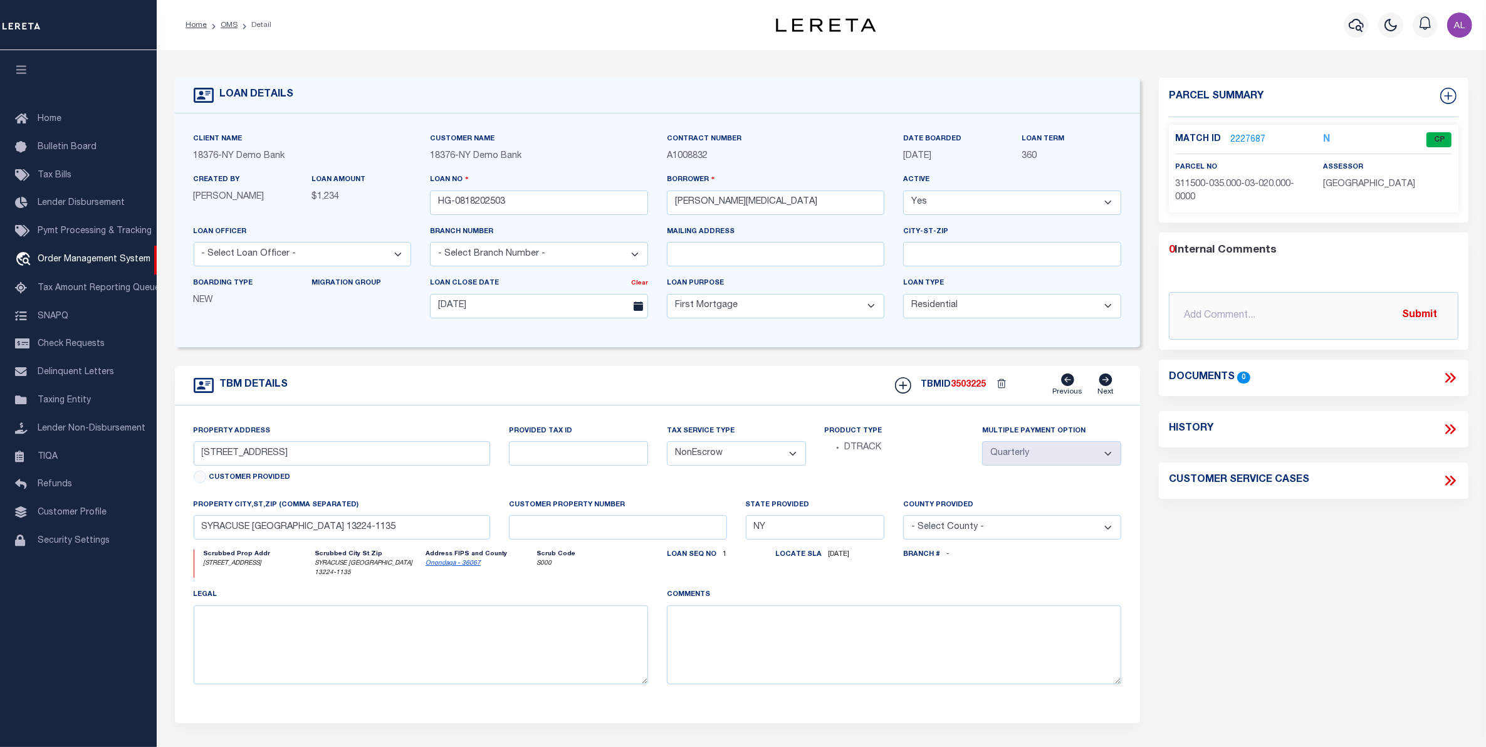
click at [1254, 142] on link "2227687" at bounding box center [1247, 139] width 35 height 13
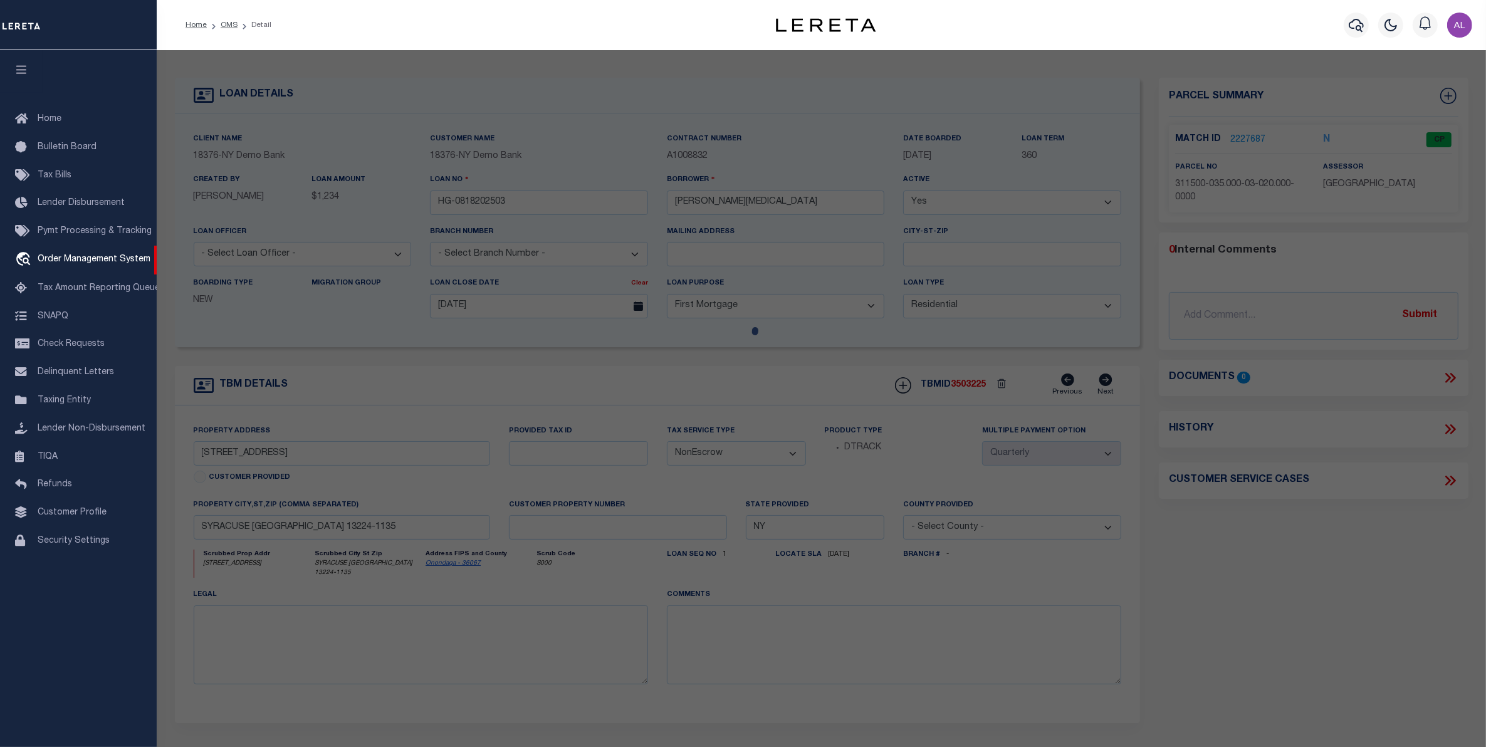
checkbox input "false"
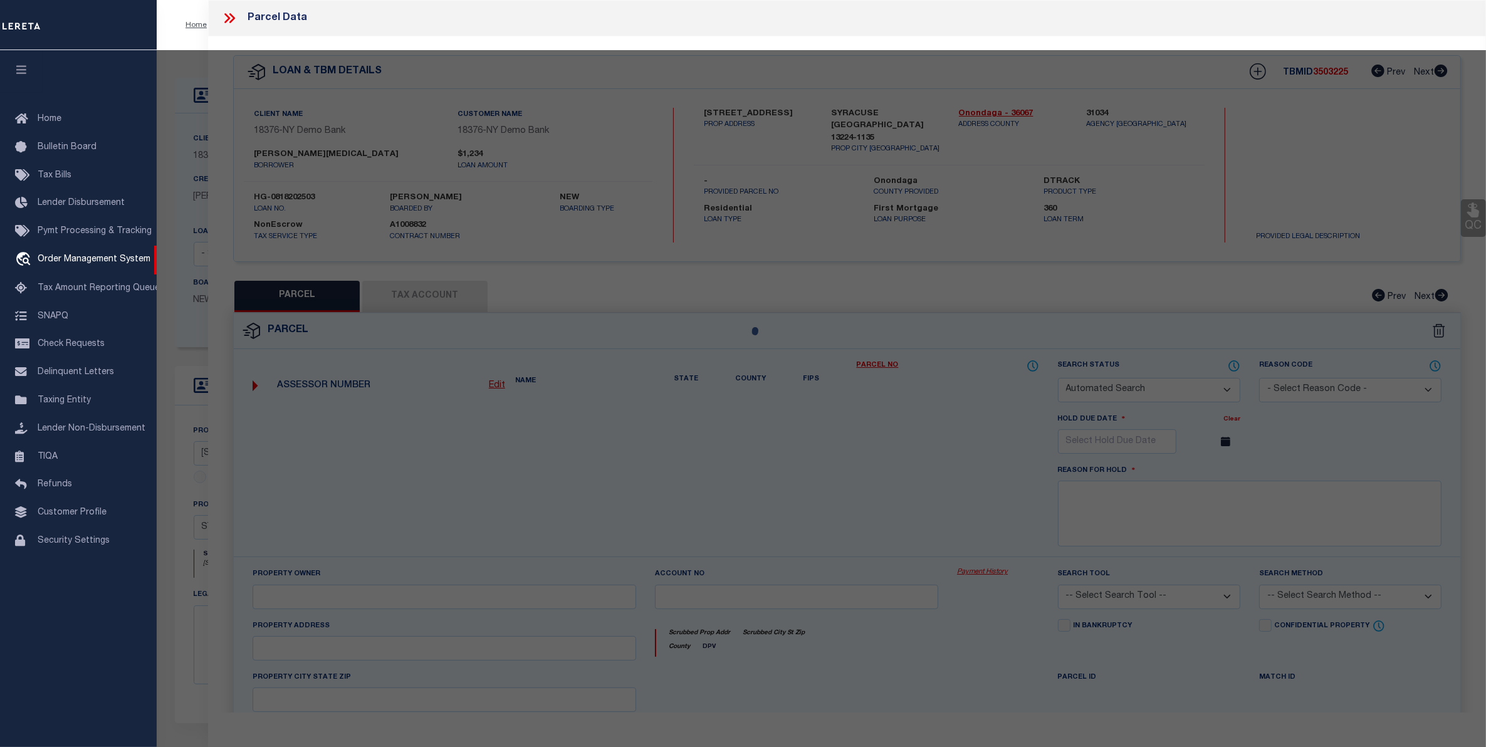
select select "CP"
type input "RTK REAL ESTATE LLC"
select select "ATL"
select select "ADD"
type input "139 DELRAY AVE"
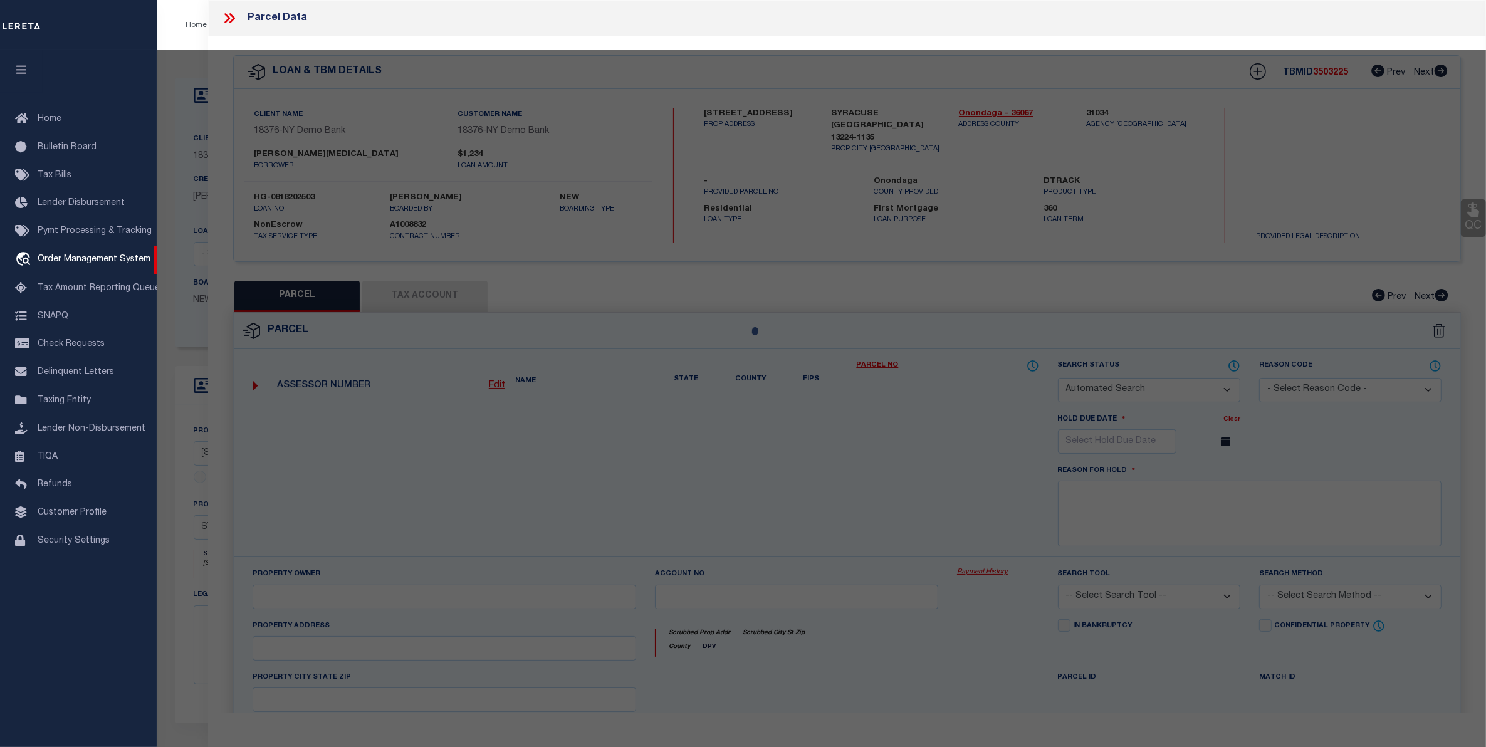
checkbox input "false"
type input "SYRACUSE, NY 13224"
type textarea "LOT195 TR MONTCLAIR 4OX12O BR X WH X GAR FP 2"
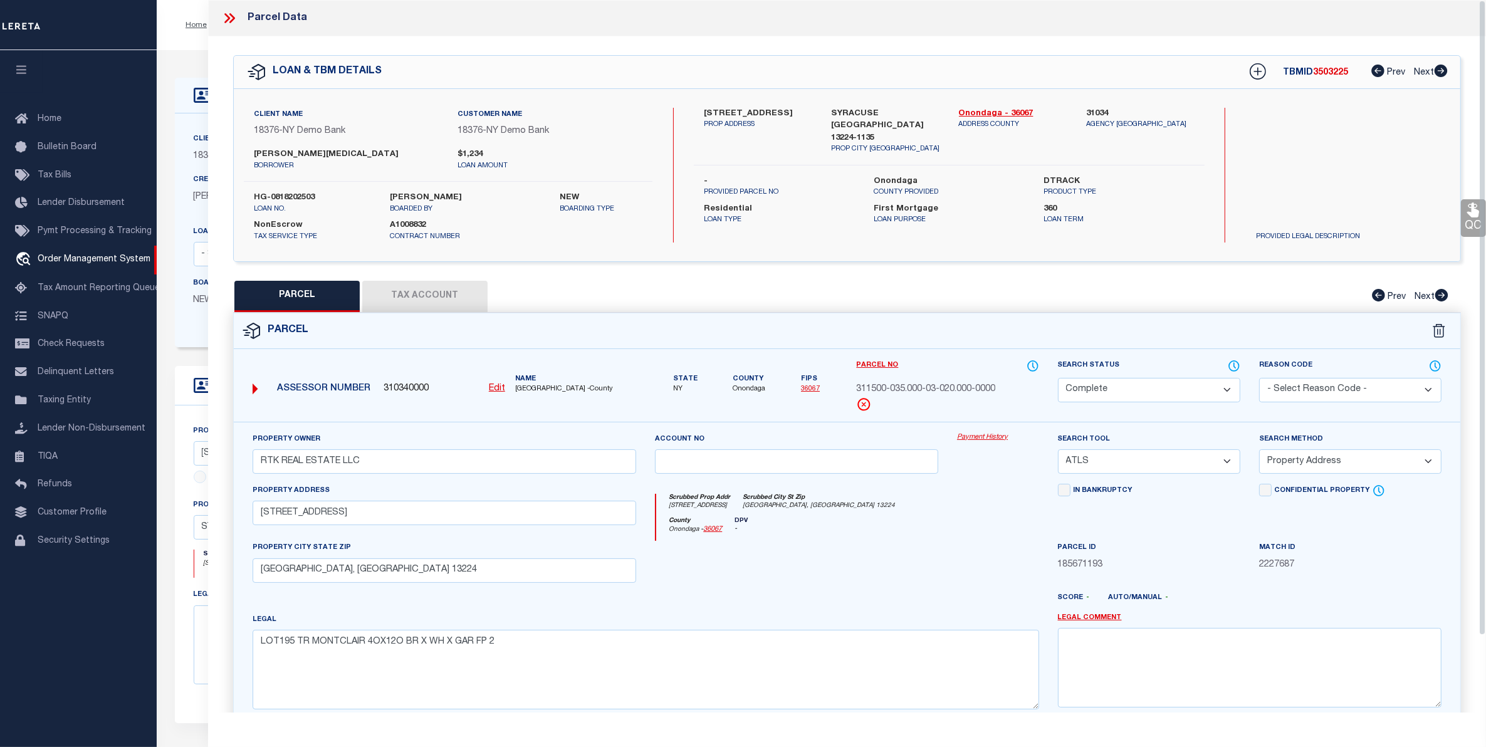
click at [969, 434] on link "Payment History" at bounding box center [998, 437] width 82 height 11
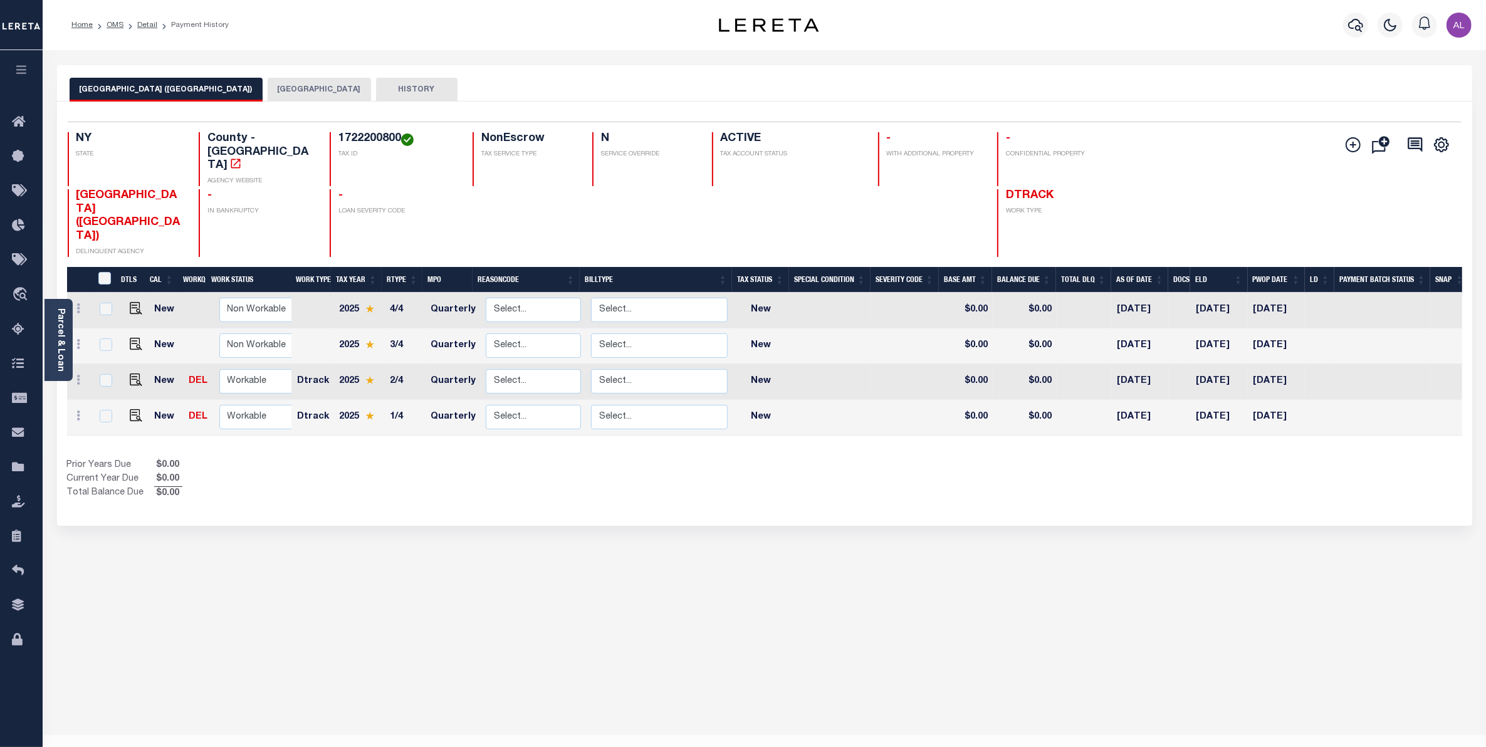
click at [301, 88] on button "[GEOGRAPHIC_DATA]" at bounding box center [319, 90] width 103 height 24
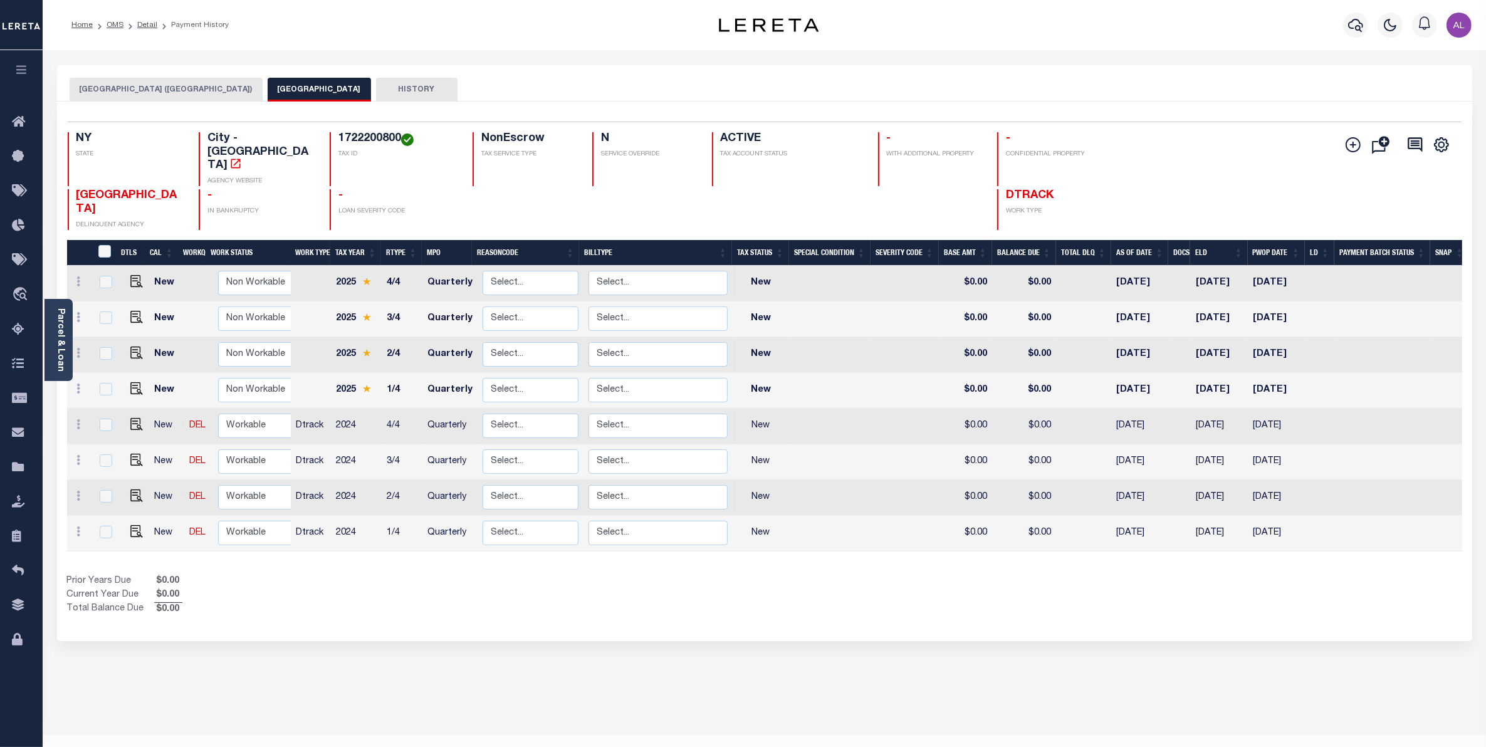
click at [189, 85] on button "[GEOGRAPHIC_DATA] ([GEOGRAPHIC_DATA])" at bounding box center [166, 90] width 193 height 24
